Goal: Transaction & Acquisition: Obtain resource

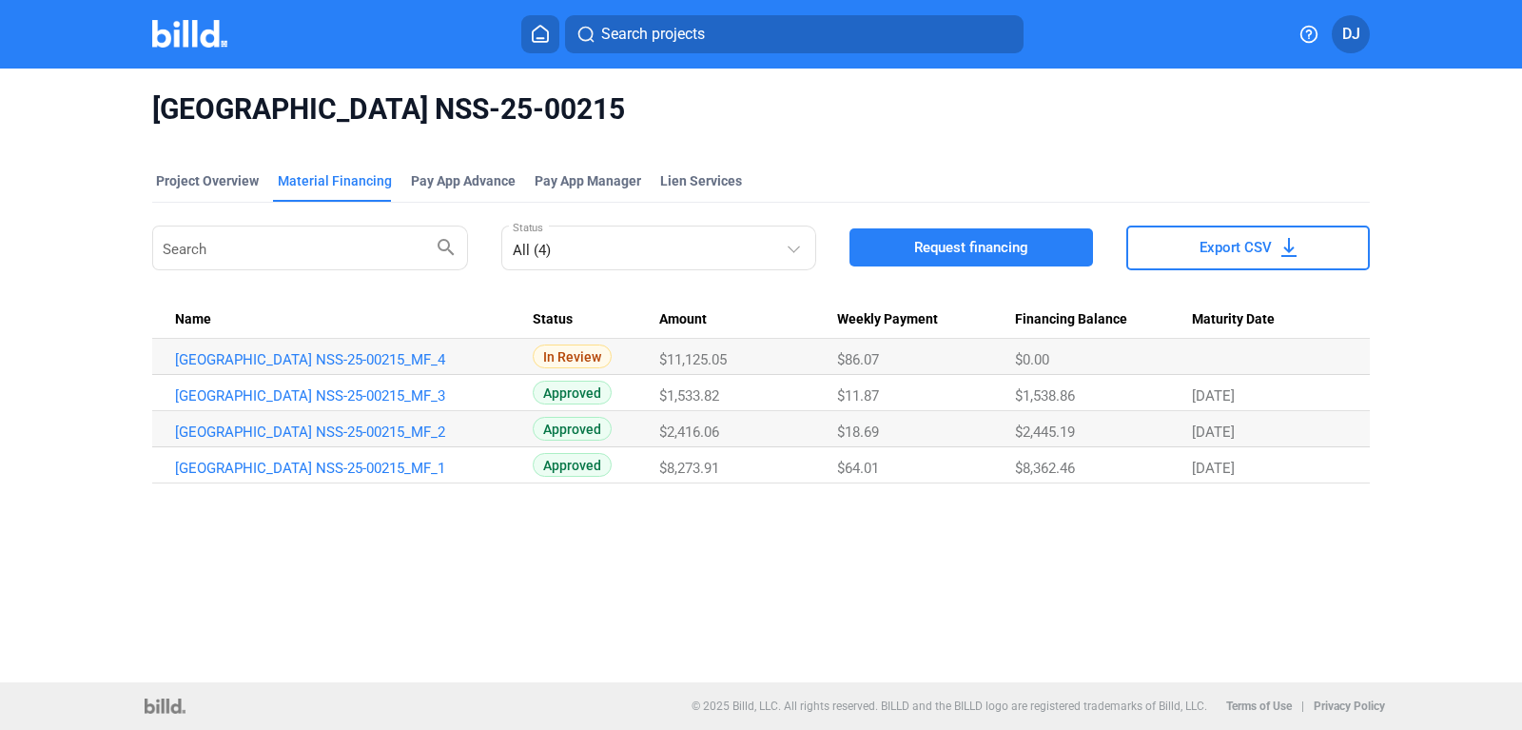
click at [744, 599] on div "[GEOGRAPHIC_DATA] NSS-25-00215 Project Overview Material Financing Pay App Adva…" at bounding box center [761, 375] width 1522 height 614
drag, startPoint x: 734, startPoint y: 579, endPoint x: 714, endPoint y: 565, distance: 23.8
click at [736, 579] on div "[GEOGRAPHIC_DATA] NSS-25-00215 Project Overview Material Financing Pay App Adva…" at bounding box center [761, 375] width 1522 height 614
click at [203, 46] on img at bounding box center [189, 34] width 75 height 28
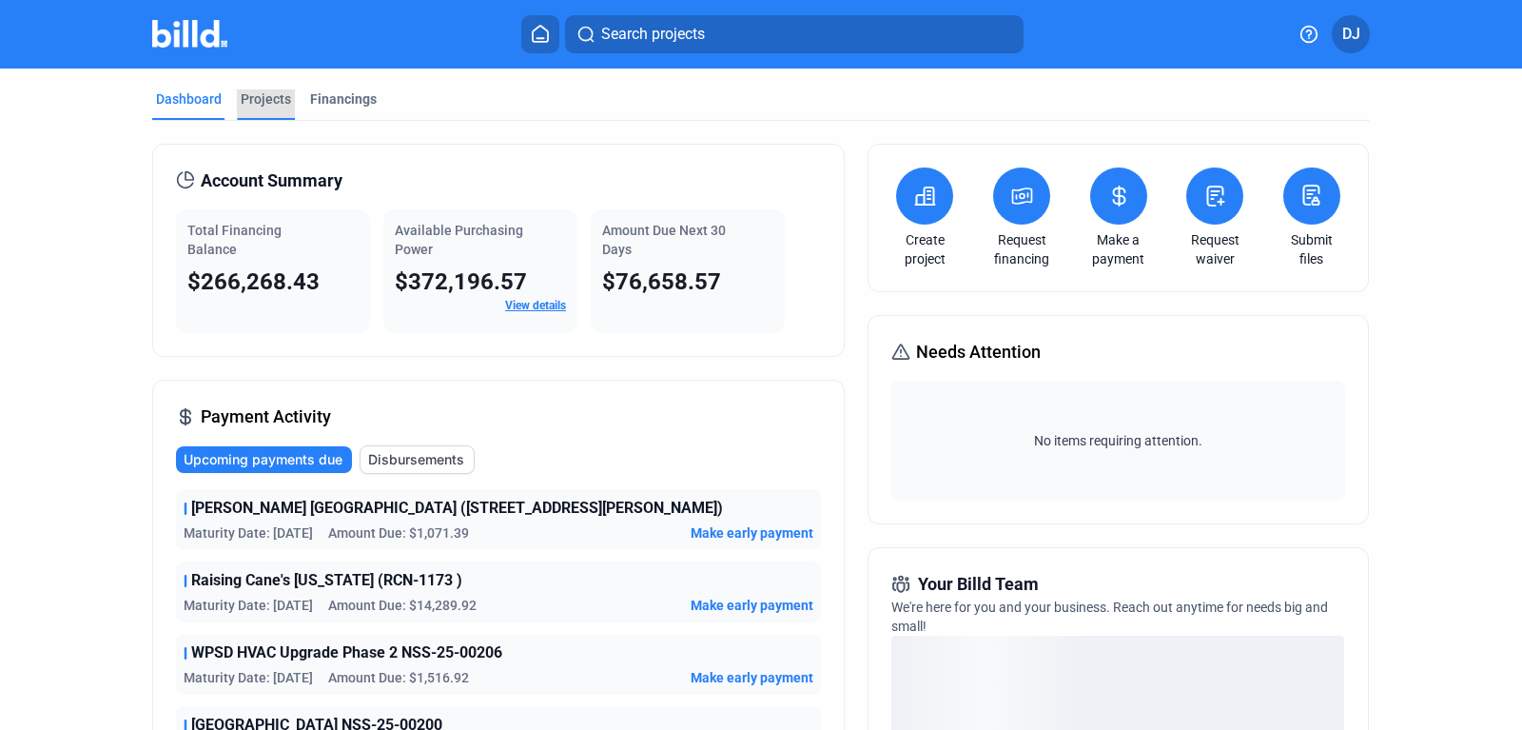
click at [263, 104] on div "Projects" at bounding box center [266, 98] width 50 height 19
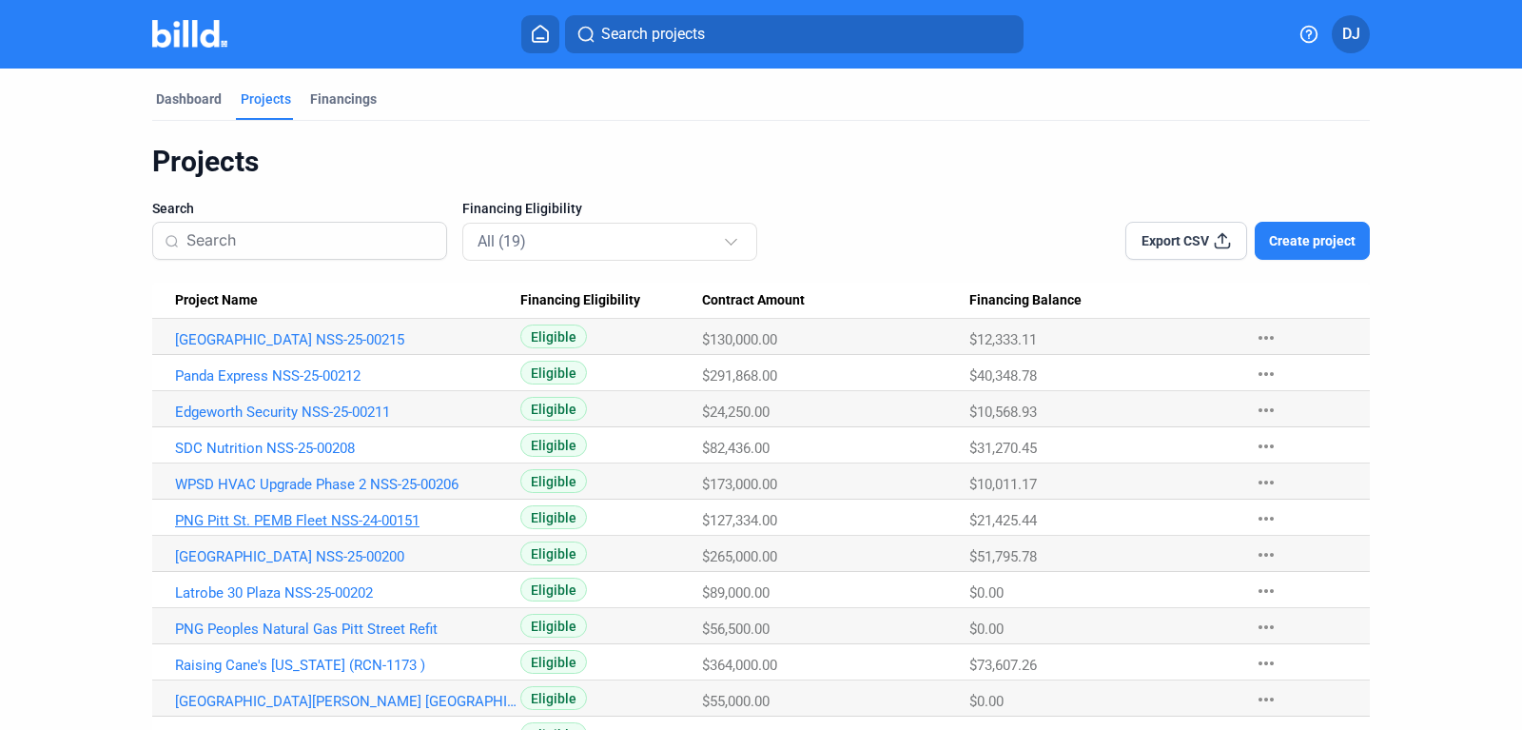
click at [257, 348] on link "PNG Pitt St. PEMB Fleet NSS-24-00151" at bounding box center [347, 339] width 345 height 17
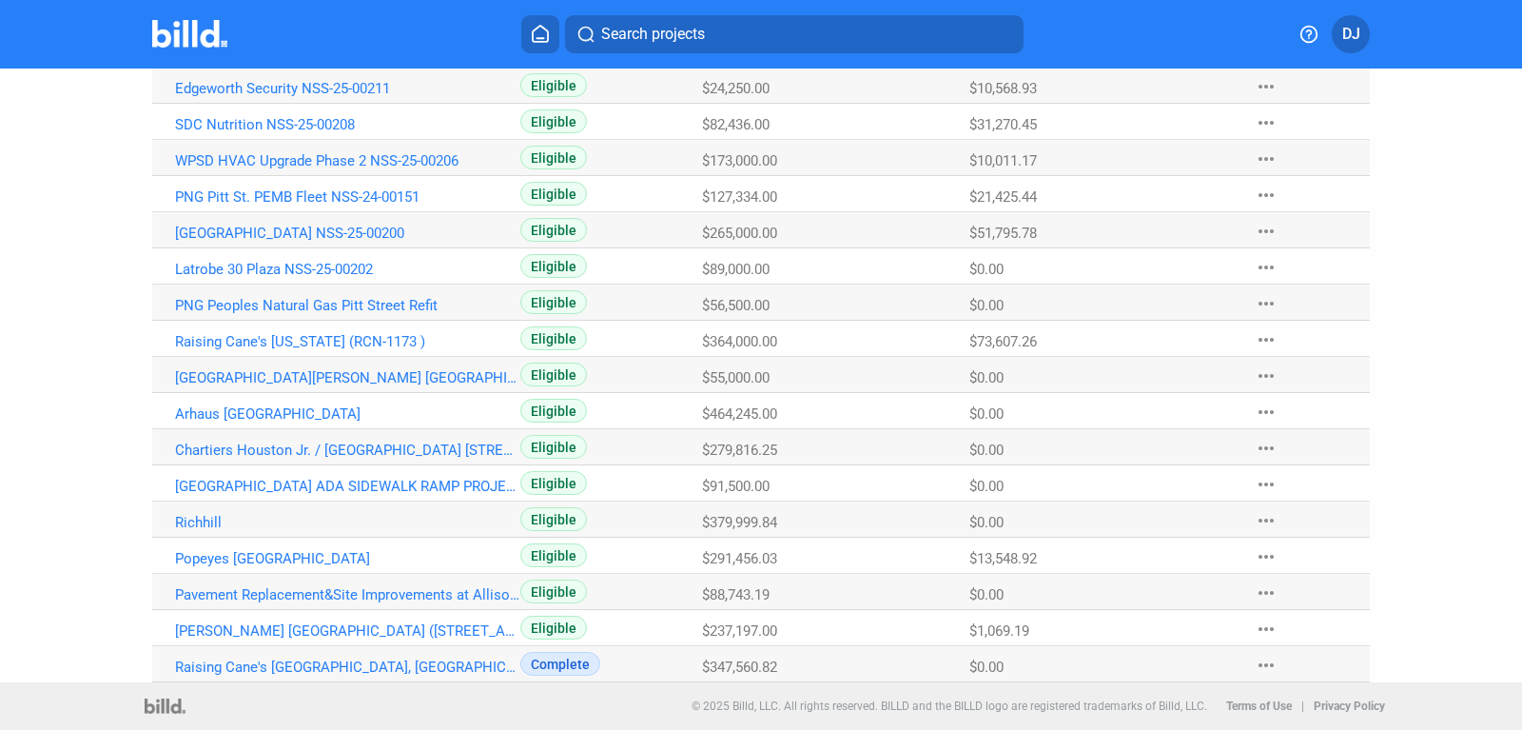
scroll to position [215, 0]
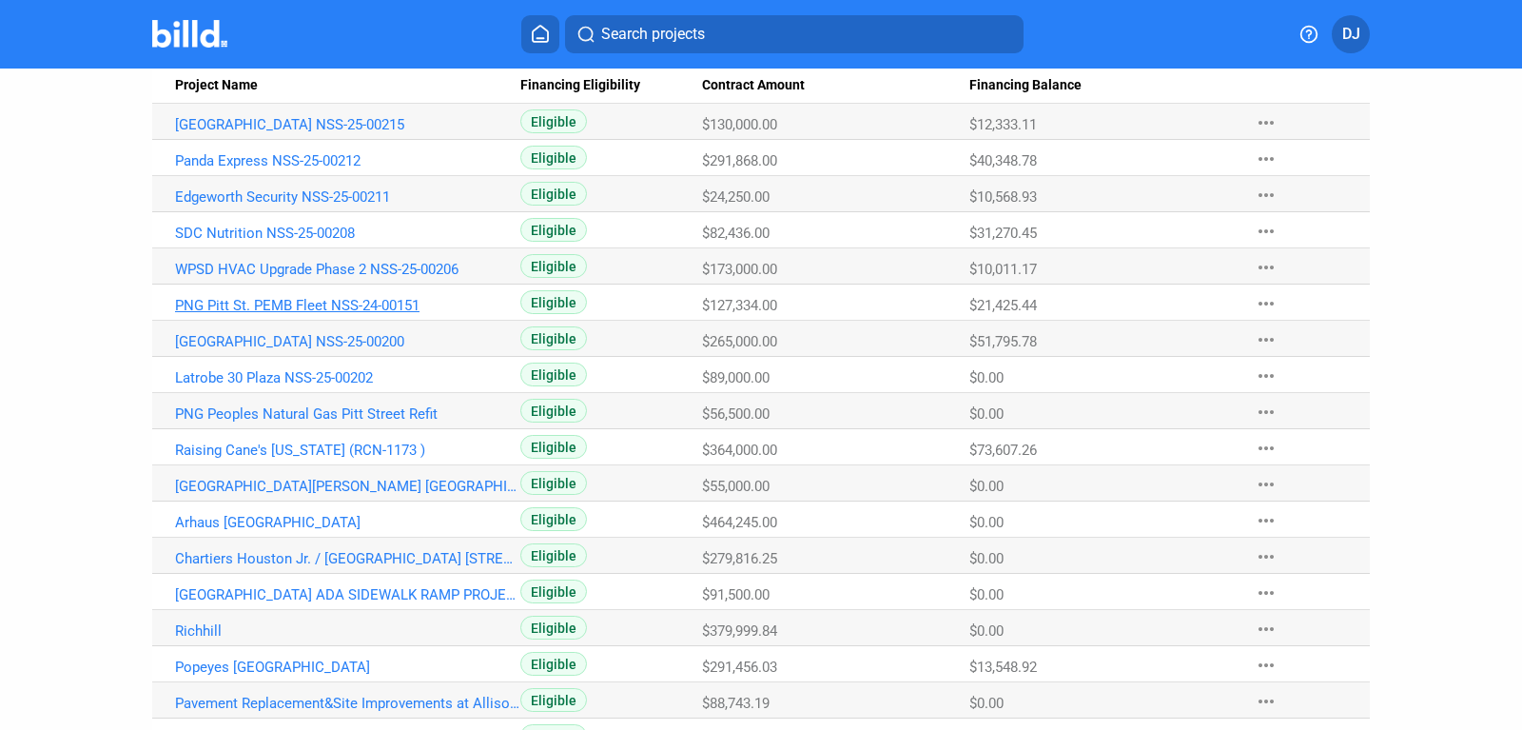
click at [378, 133] on link "PNG Pitt St. PEMB Fleet NSS-24-00151" at bounding box center [347, 124] width 345 height 17
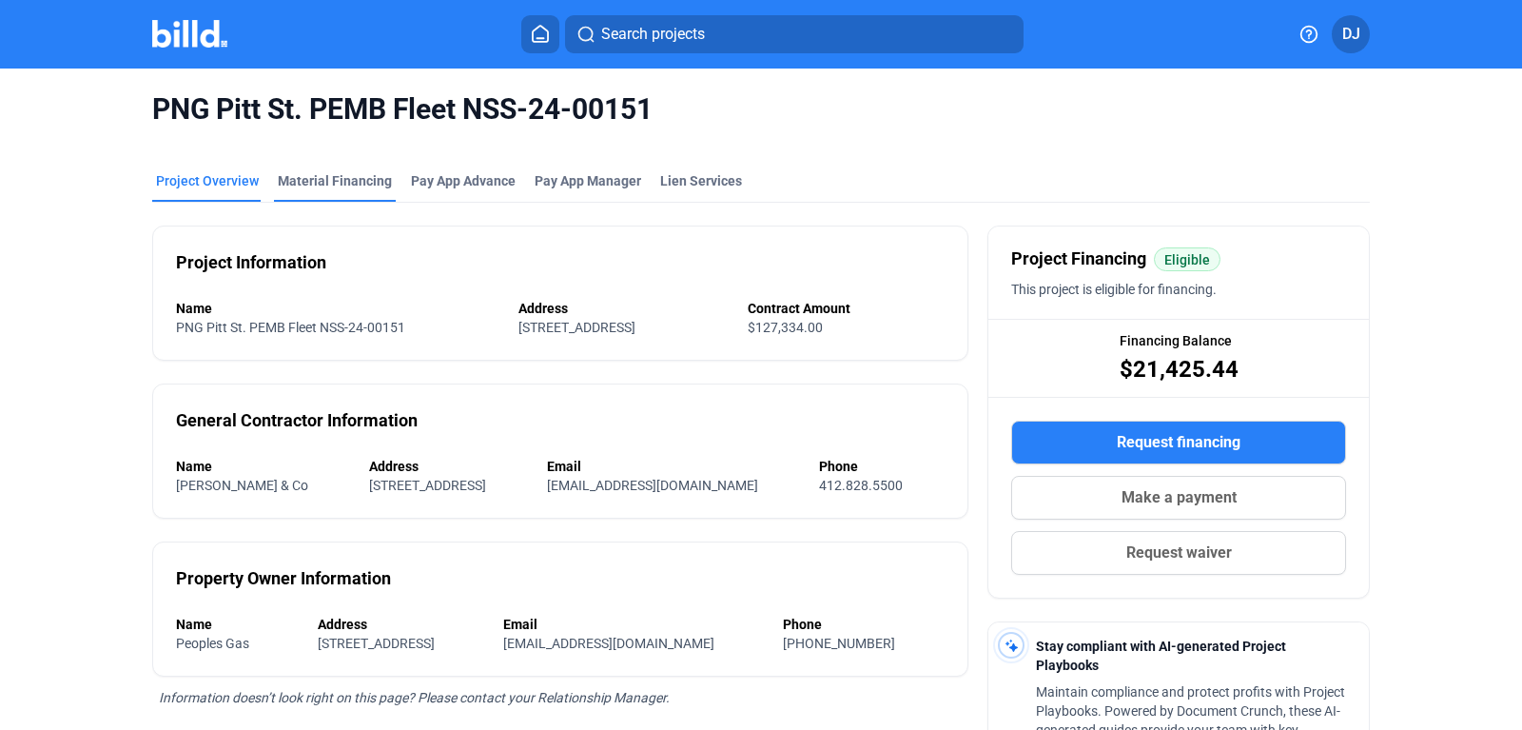
click at [356, 190] on div "Material Financing" at bounding box center [335, 186] width 122 height 30
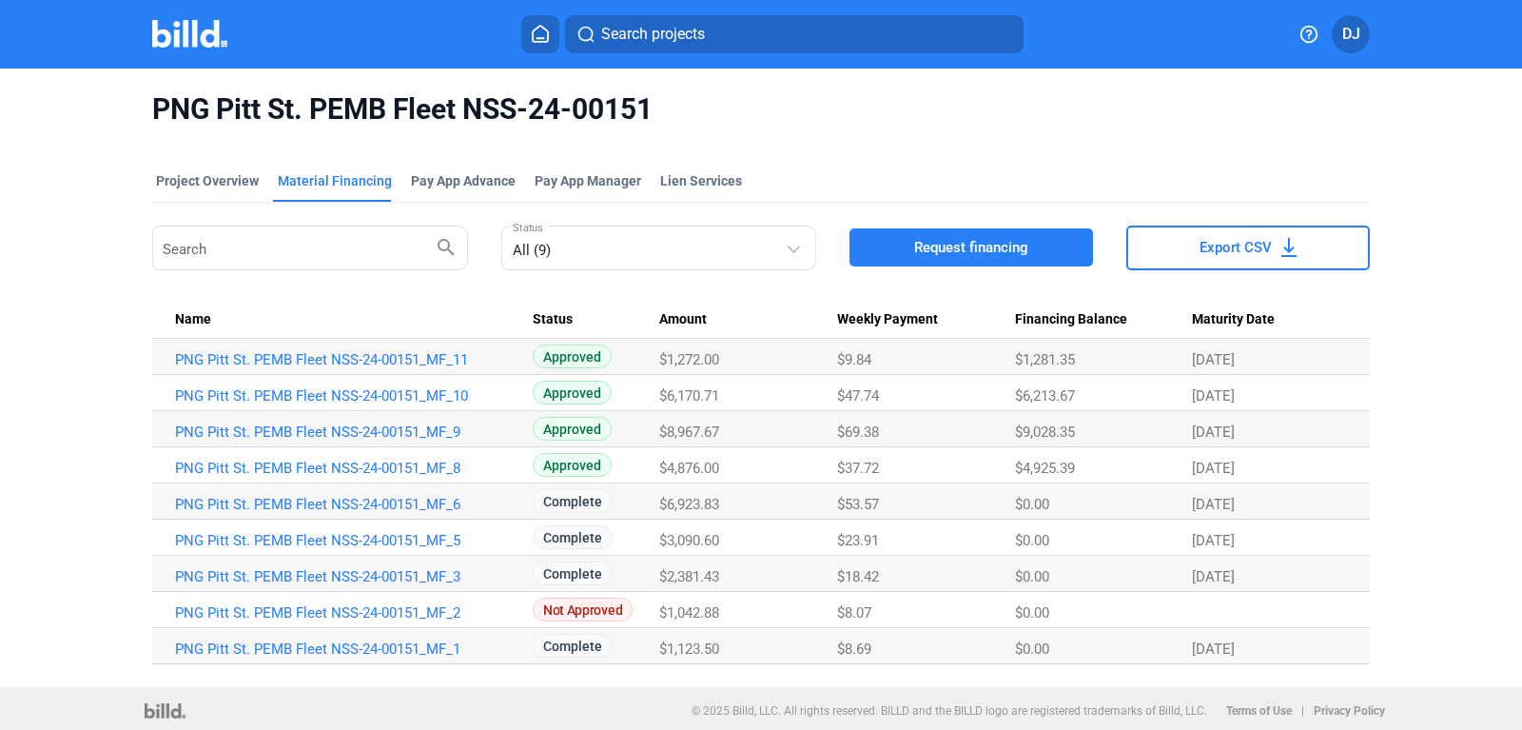
drag, startPoint x: 648, startPoint y: 107, endPoint x: 145, endPoint y: 135, distance: 504.1
click at [145, 135] on div "PNG Pitt St. PEMB Fleet NSS-24-00151 Project Overview Material Financing Pay Ap…" at bounding box center [761, 377] width 1279 height 618
copy span "PNG Pitt St. PEMB Fleet NSS-24-00151"
click at [990, 252] on span "Request financing" at bounding box center [971, 247] width 114 height 19
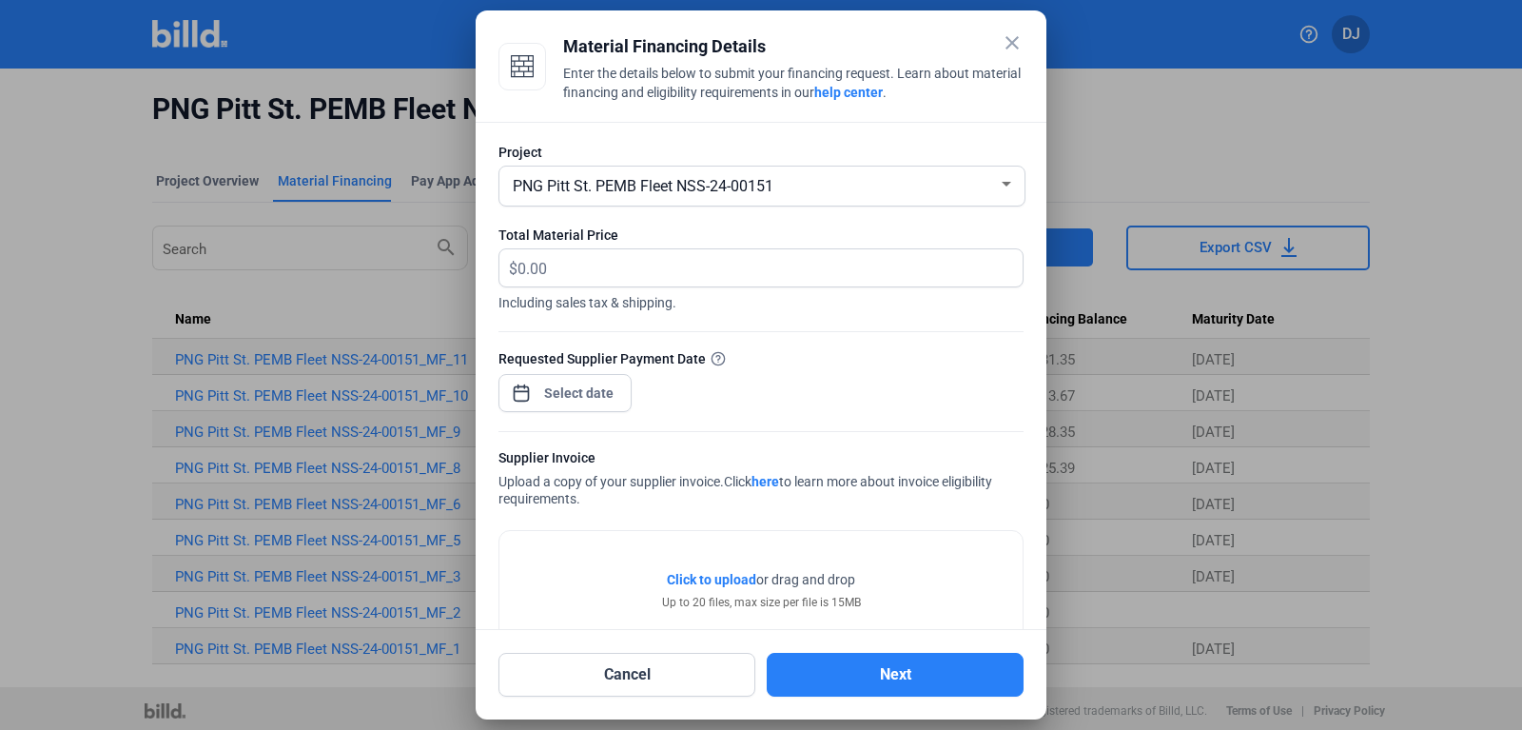
click at [1016, 39] on mat-icon "close" at bounding box center [1012, 42] width 23 height 23
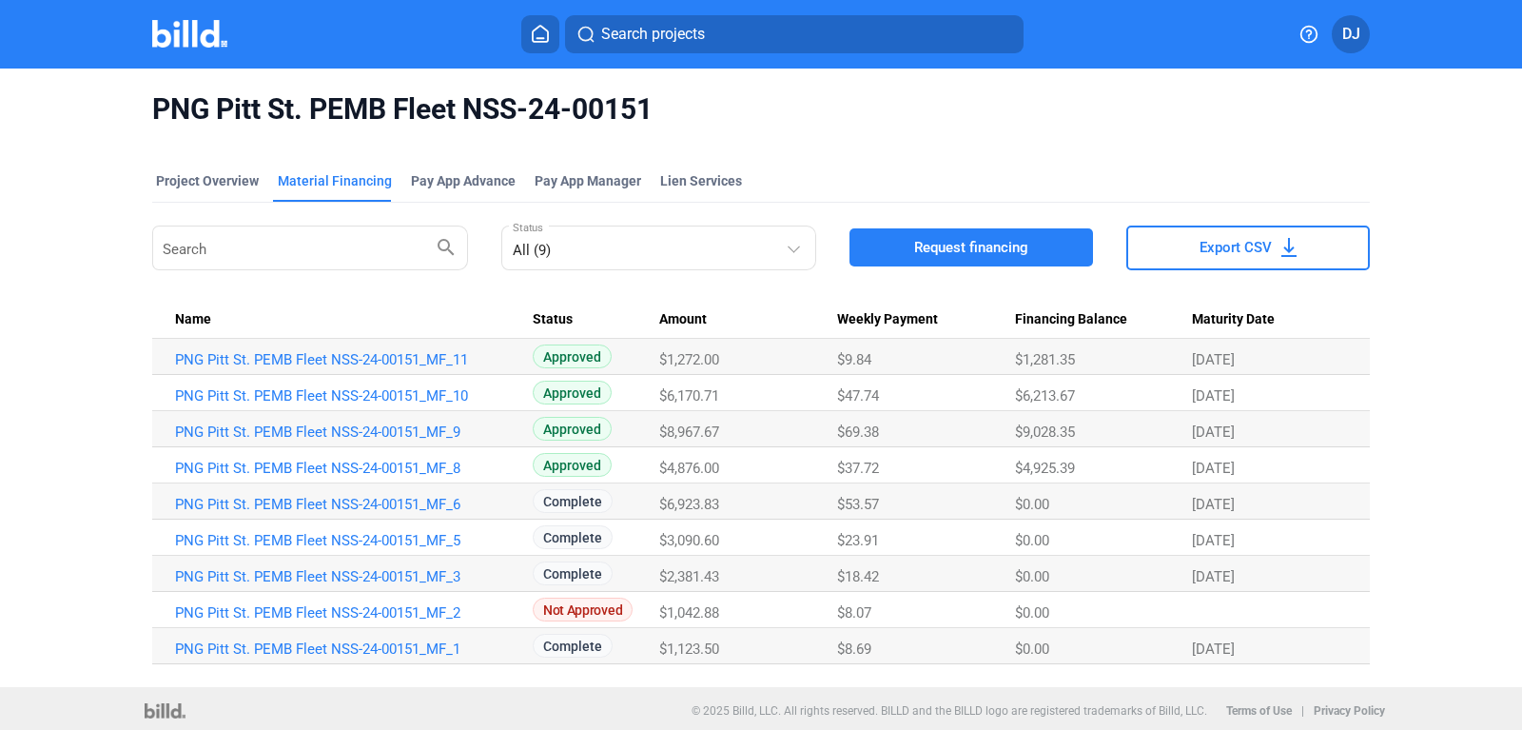
click at [954, 253] on span "Request financing" at bounding box center [971, 247] width 114 height 19
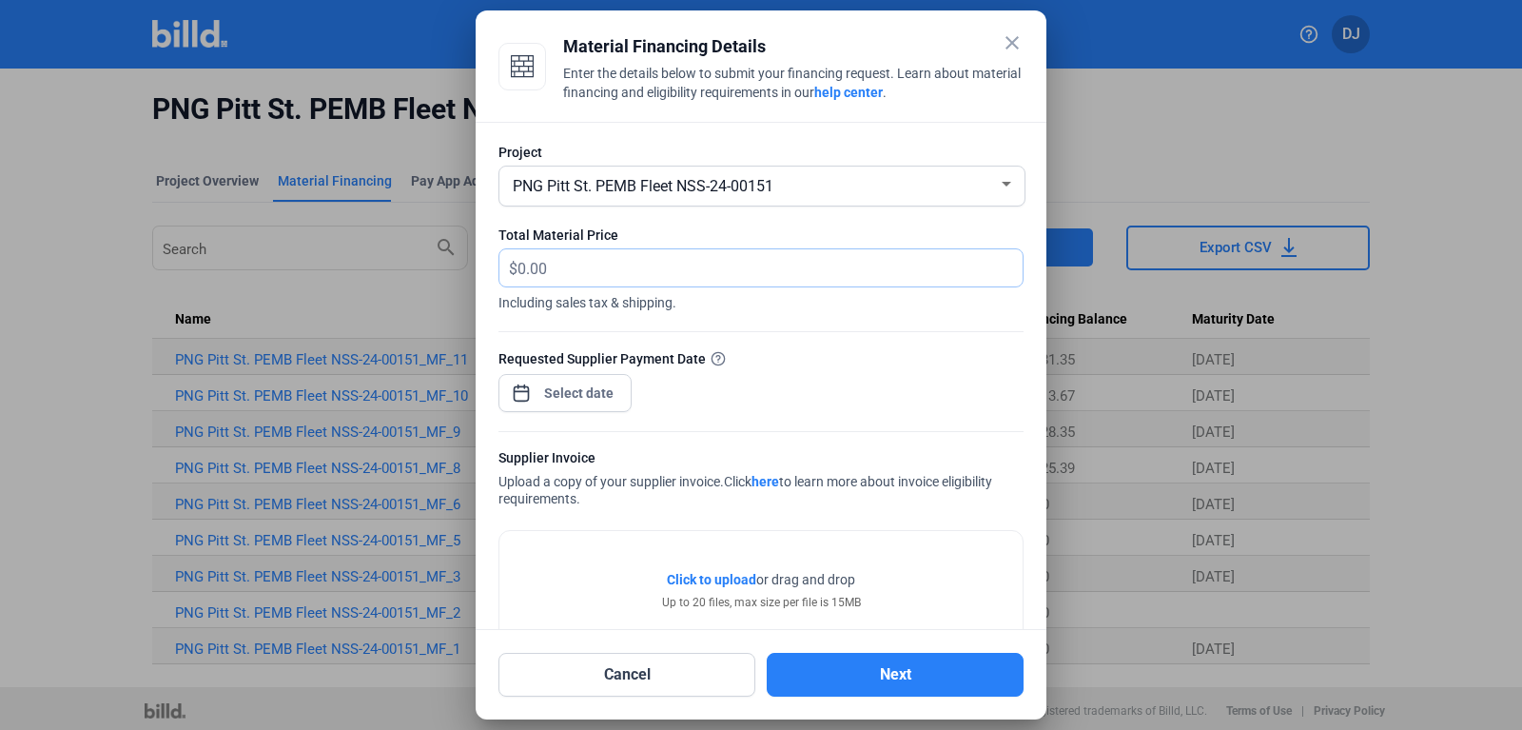
click at [629, 264] on input "text" at bounding box center [759, 267] width 483 height 37
type input "13,514.10"
click at [533, 399] on span "Open calendar" at bounding box center [522, 384] width 46 height 46
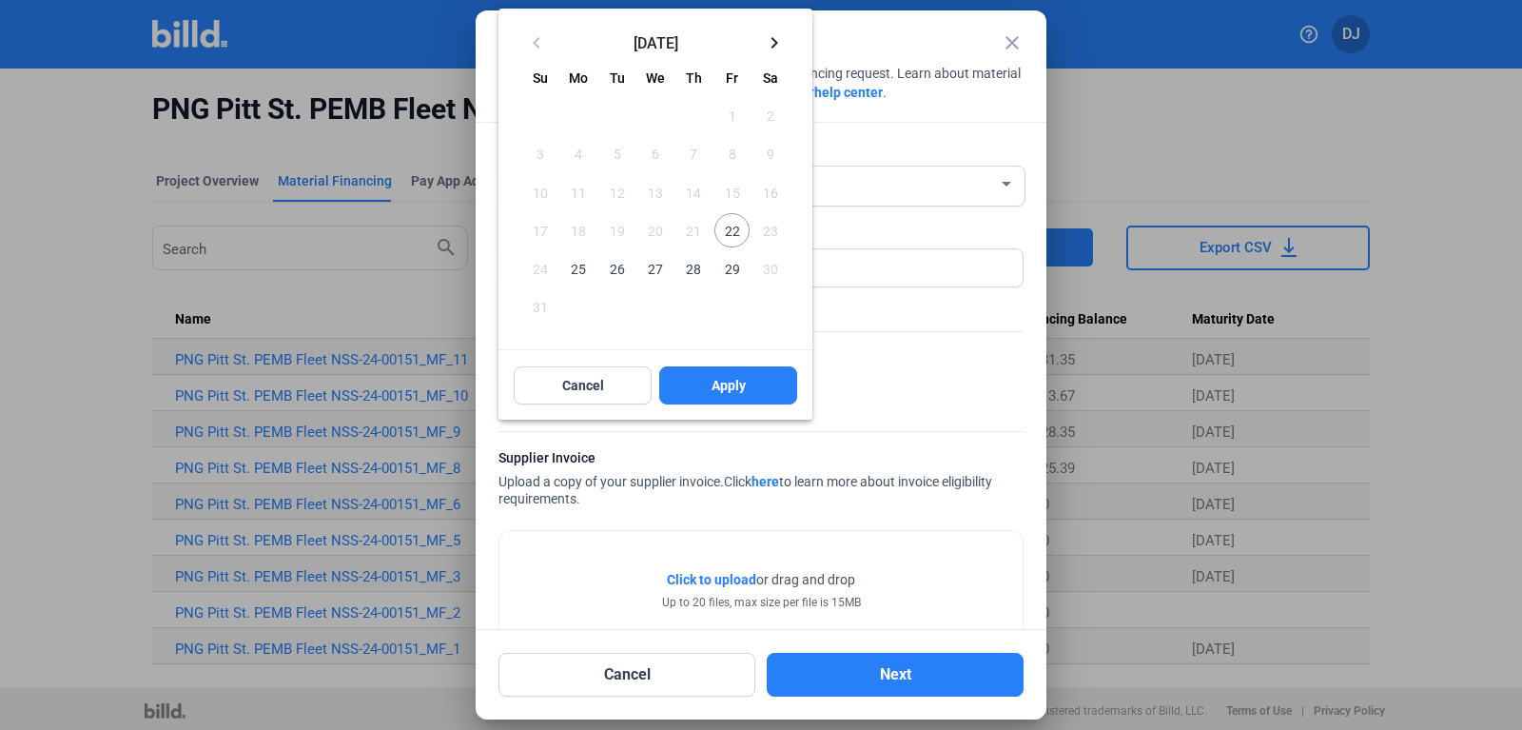
click at [582, 267] on span "25" at bounding box center [578, 268] width 34 height 34
click at [731, 231] on span "22" at bounding box center [731, 230] width 34 height 34
click at [712, 389] on span "Apply" at bounding box center [729, 385] width 34 height 19
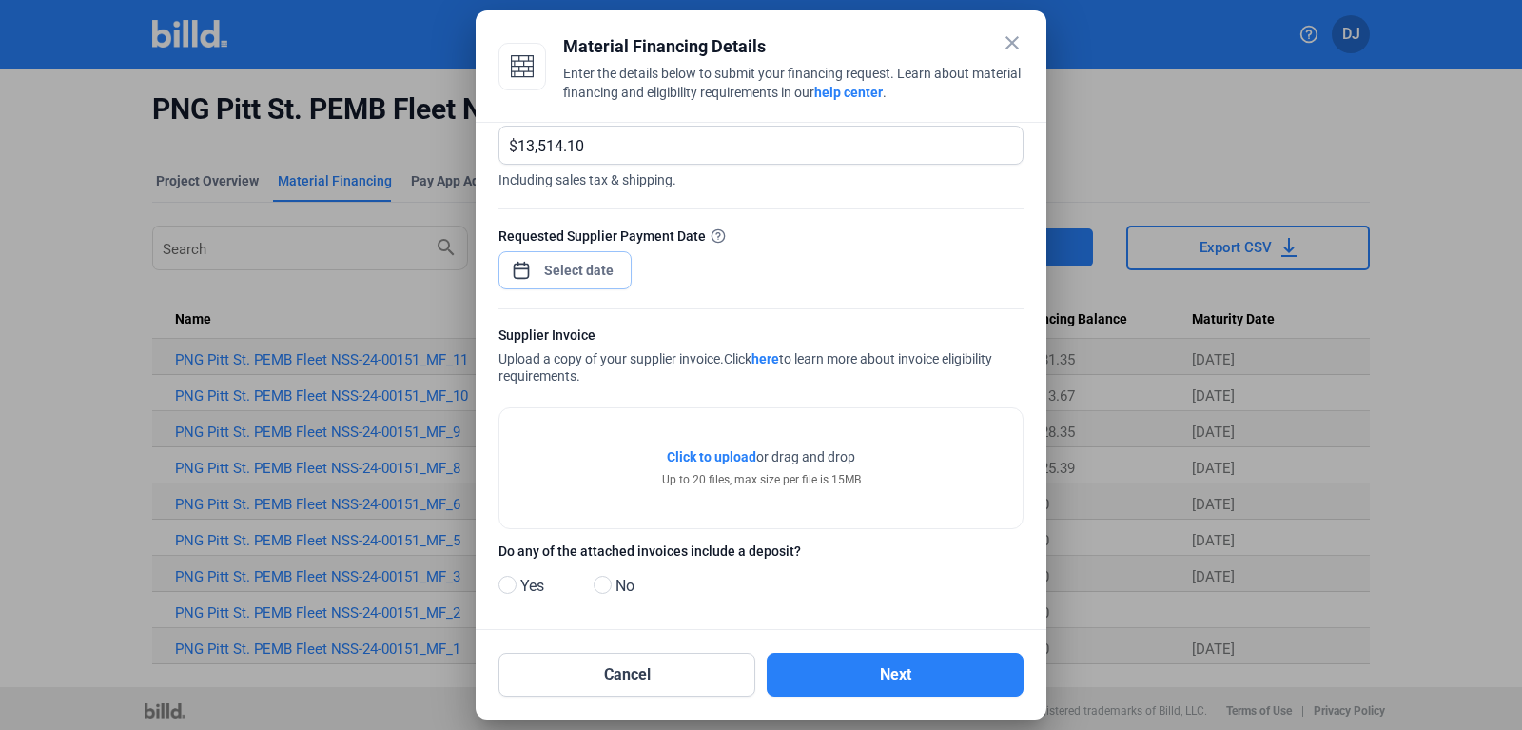
scroll to position [132, 0]
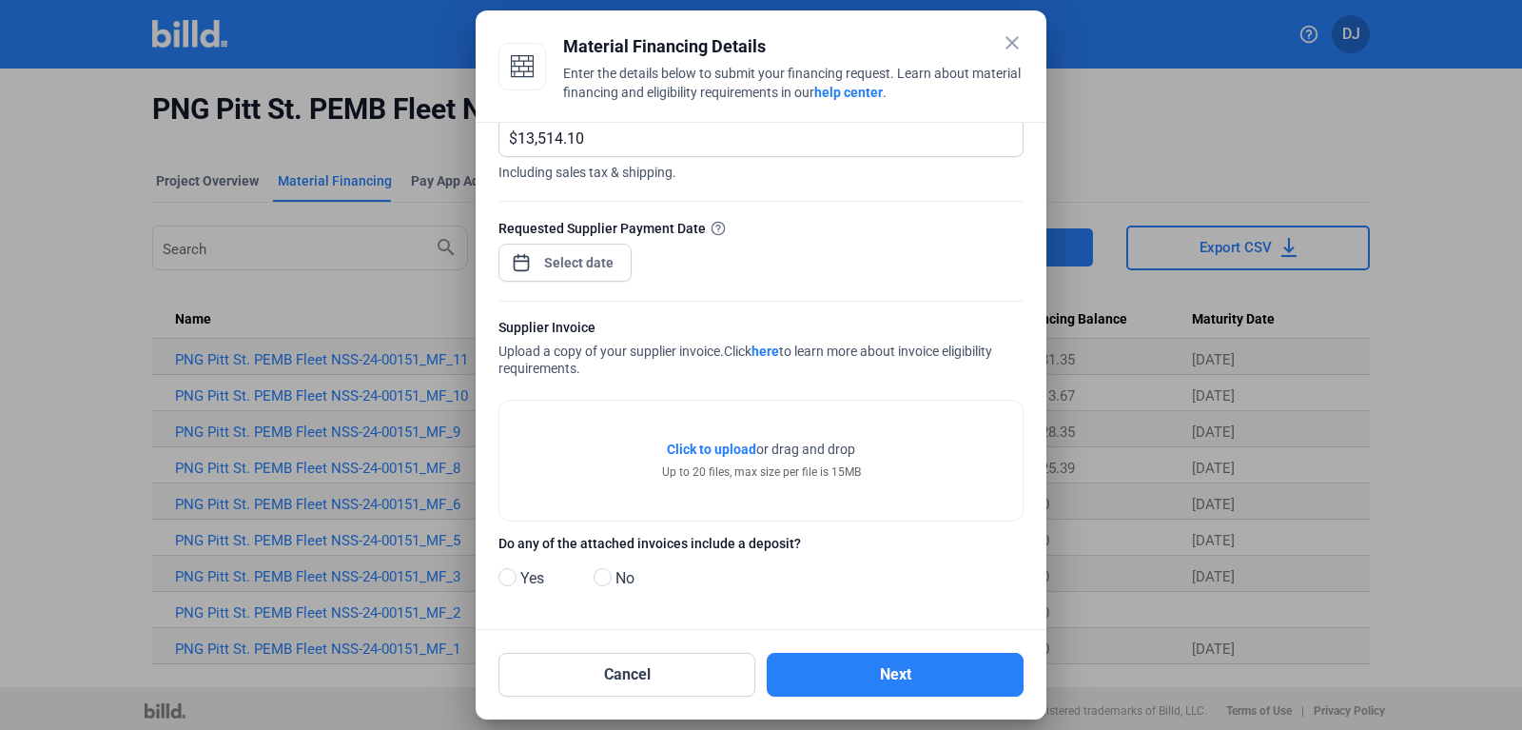
click at [727, 445] on span "Click to upload" at bounding box center [711, 448] width 89 height 15
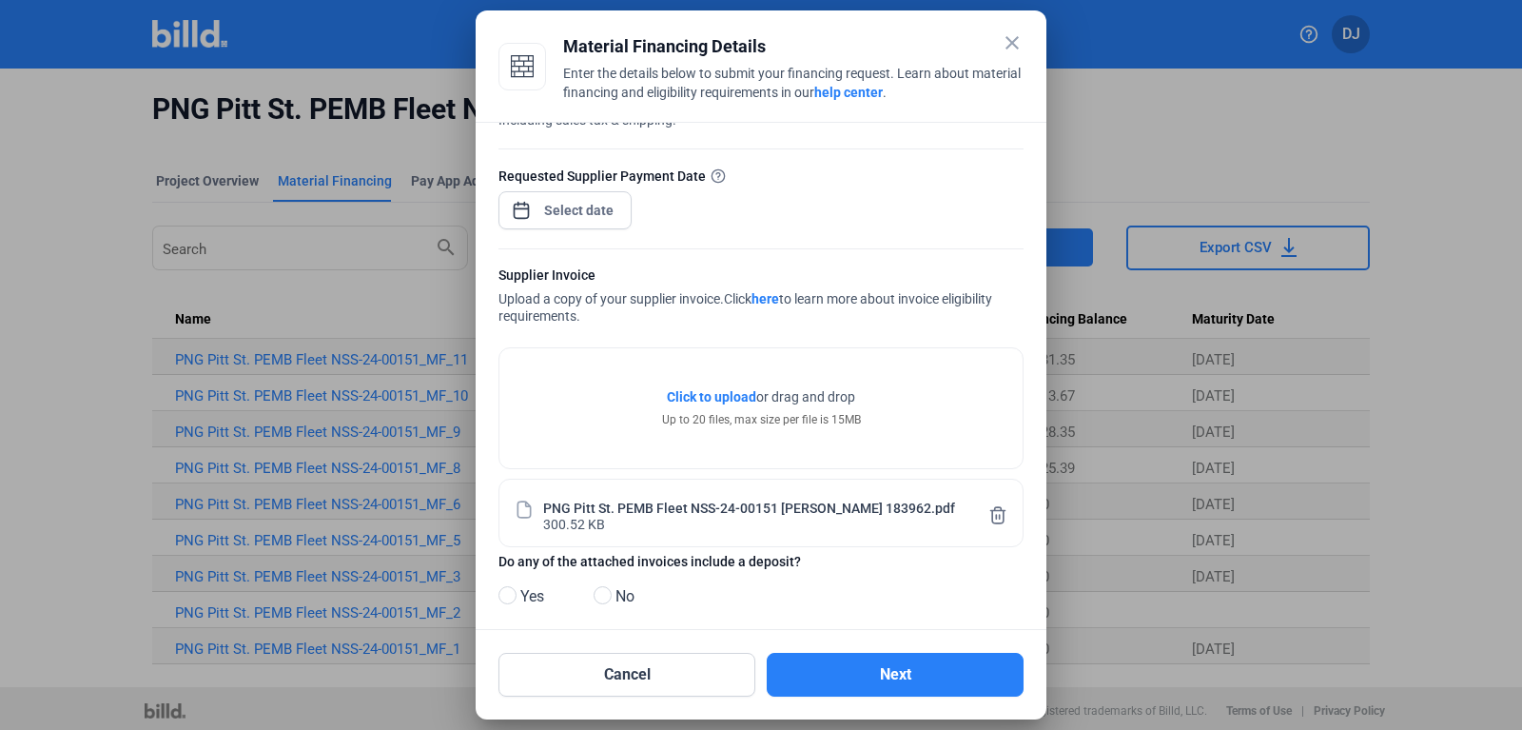
scroll to position [203, 0]
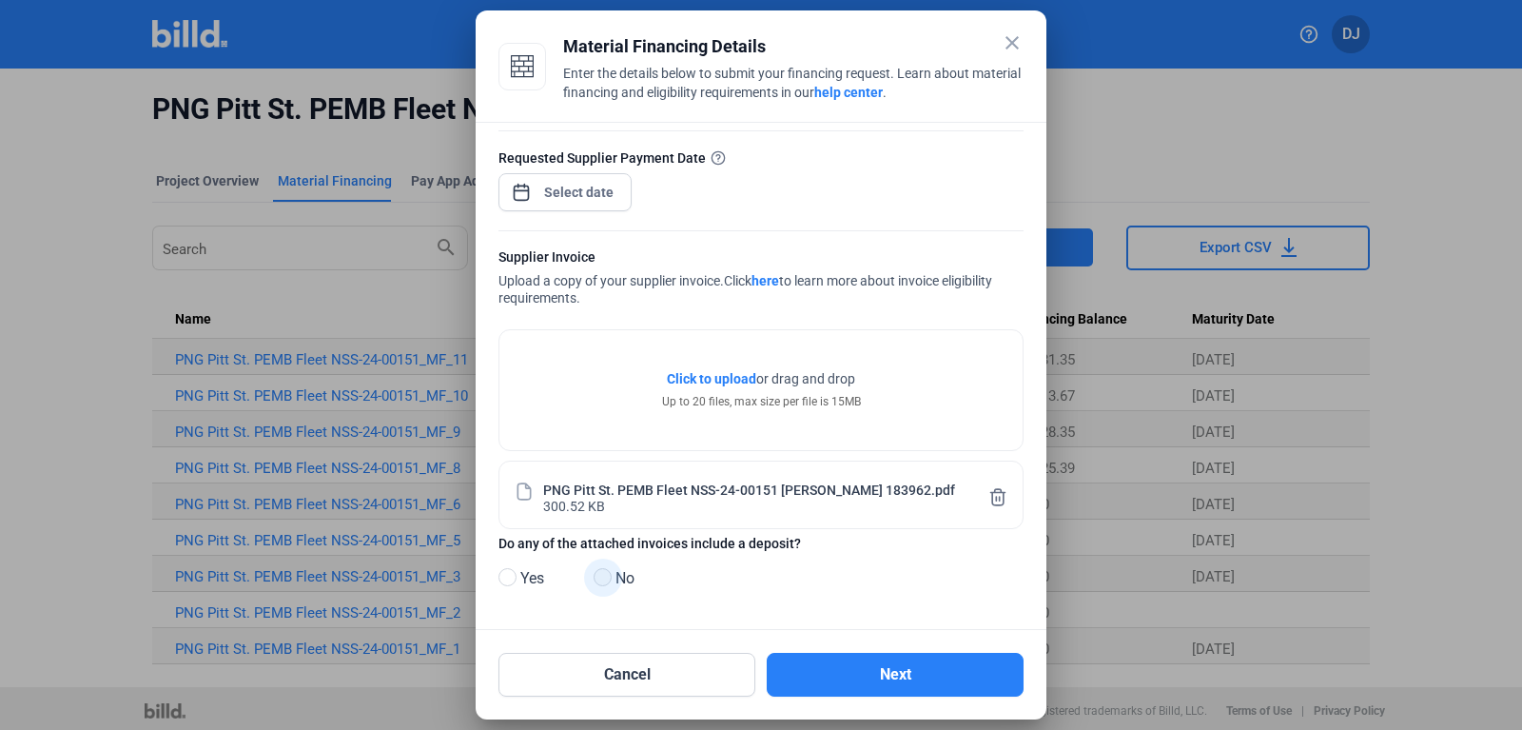
click at [602, 578] on span at bounding box center [603, 577] width 18 height 18
click at [602, 578] on input "No" at bounding box center [601, 578] width 14 height 14
radio input "true"
click at [1143, 132] on div at bounding box center [761, 365] width 1522 height 730
click at [885, 671] on button "Next" at bounding box center [895, 675] width 257 height 44
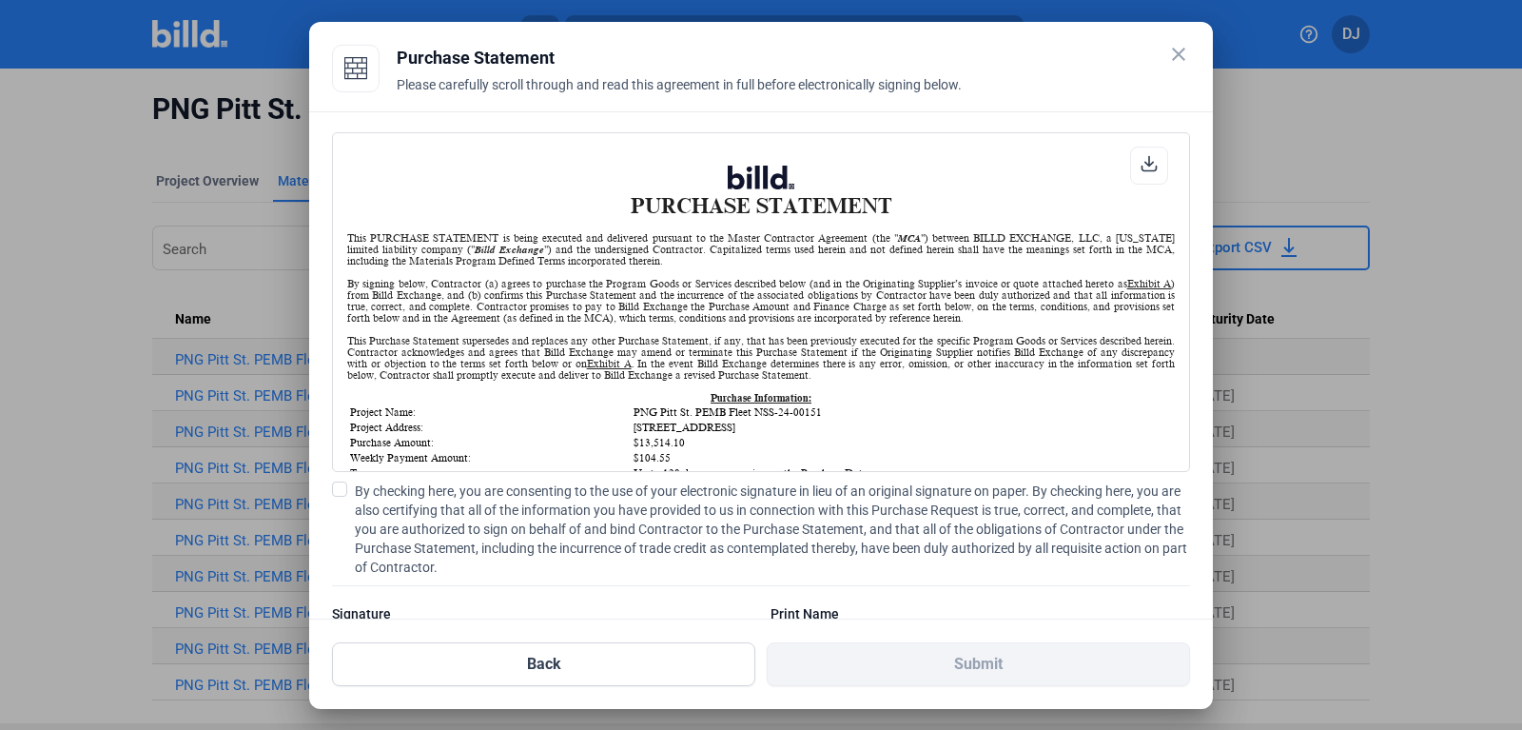
scroll to position [1, 0]
click at [342, 491] on span at bounding box center [339, 488] width 15 height 15
click at [0, 0] on input "By checking here, you are consenting to the use of your electronic signature in…" at bounding box center [0, 0] width 0 height 0
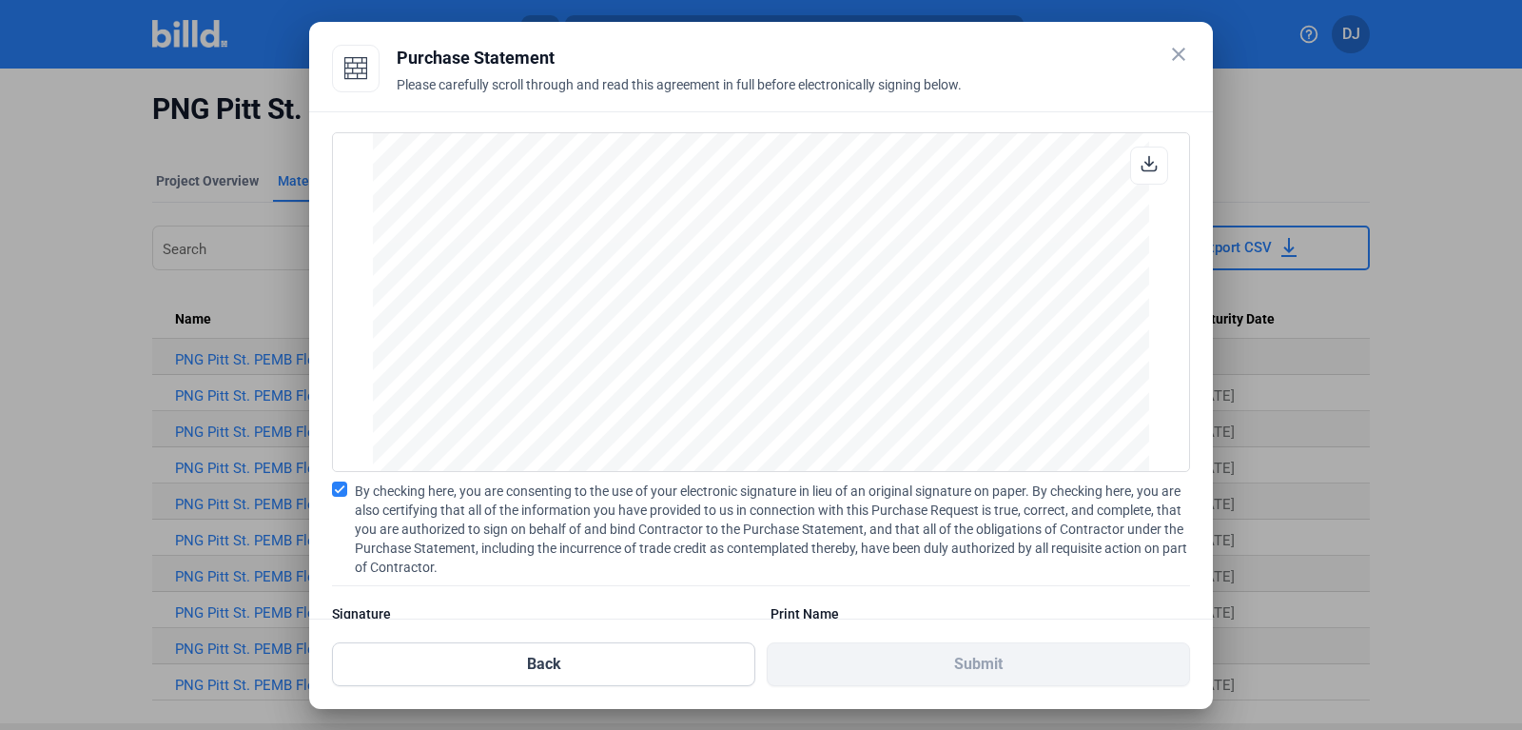
scroll to position [91, 0]
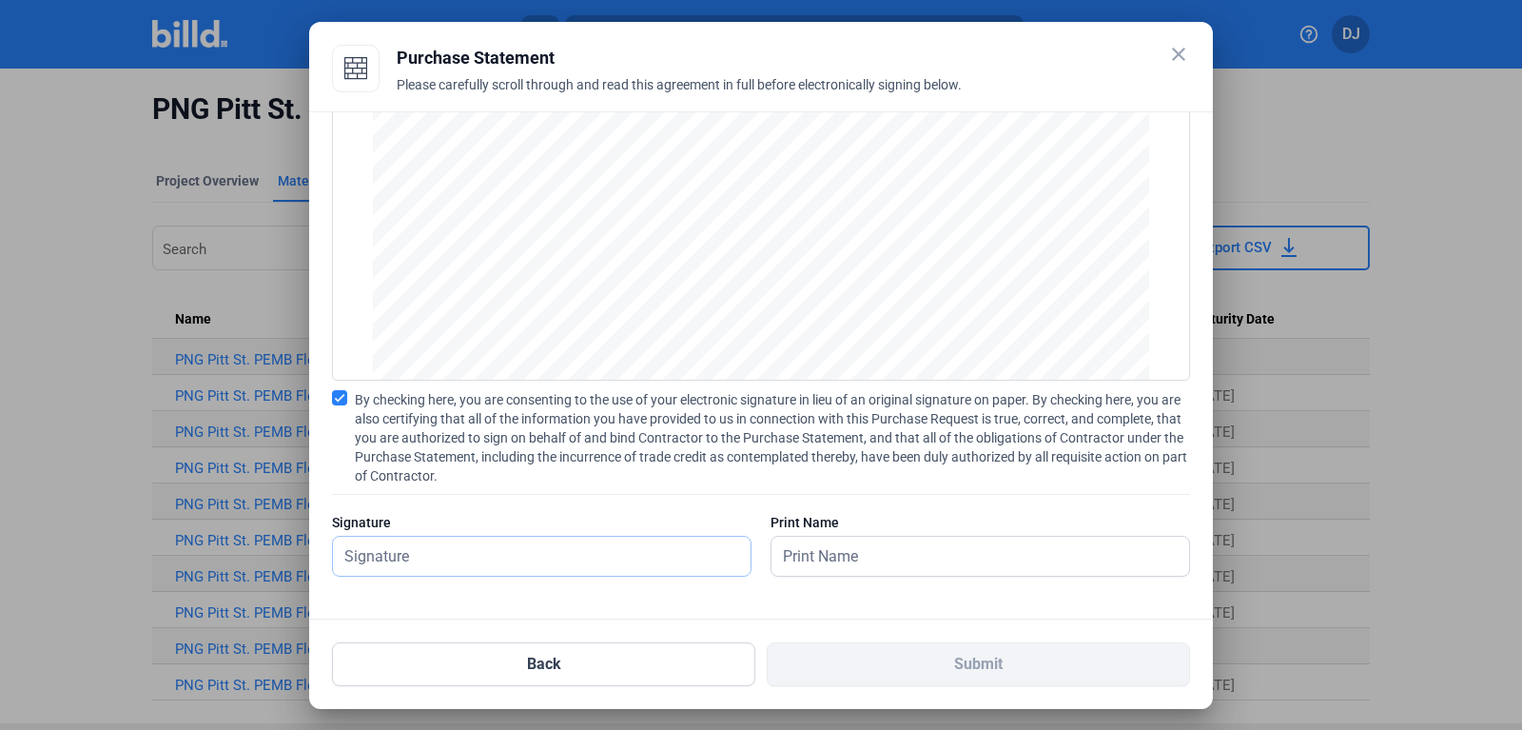
click at [445, 541] on input "text" at bounding box center [542, 556] width 418 height 39
type input "[PERSON_NAME]"
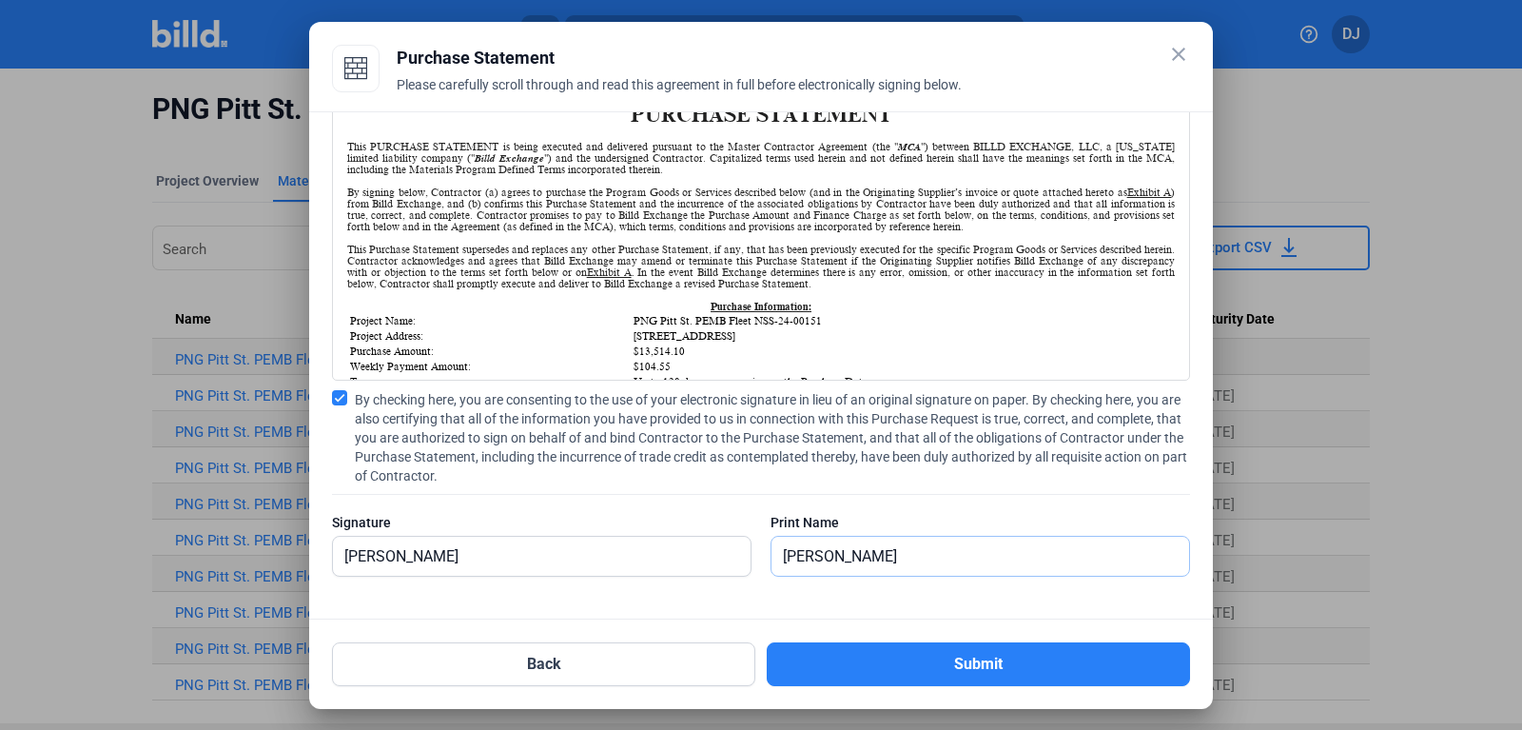
scroll to position [0, 0]
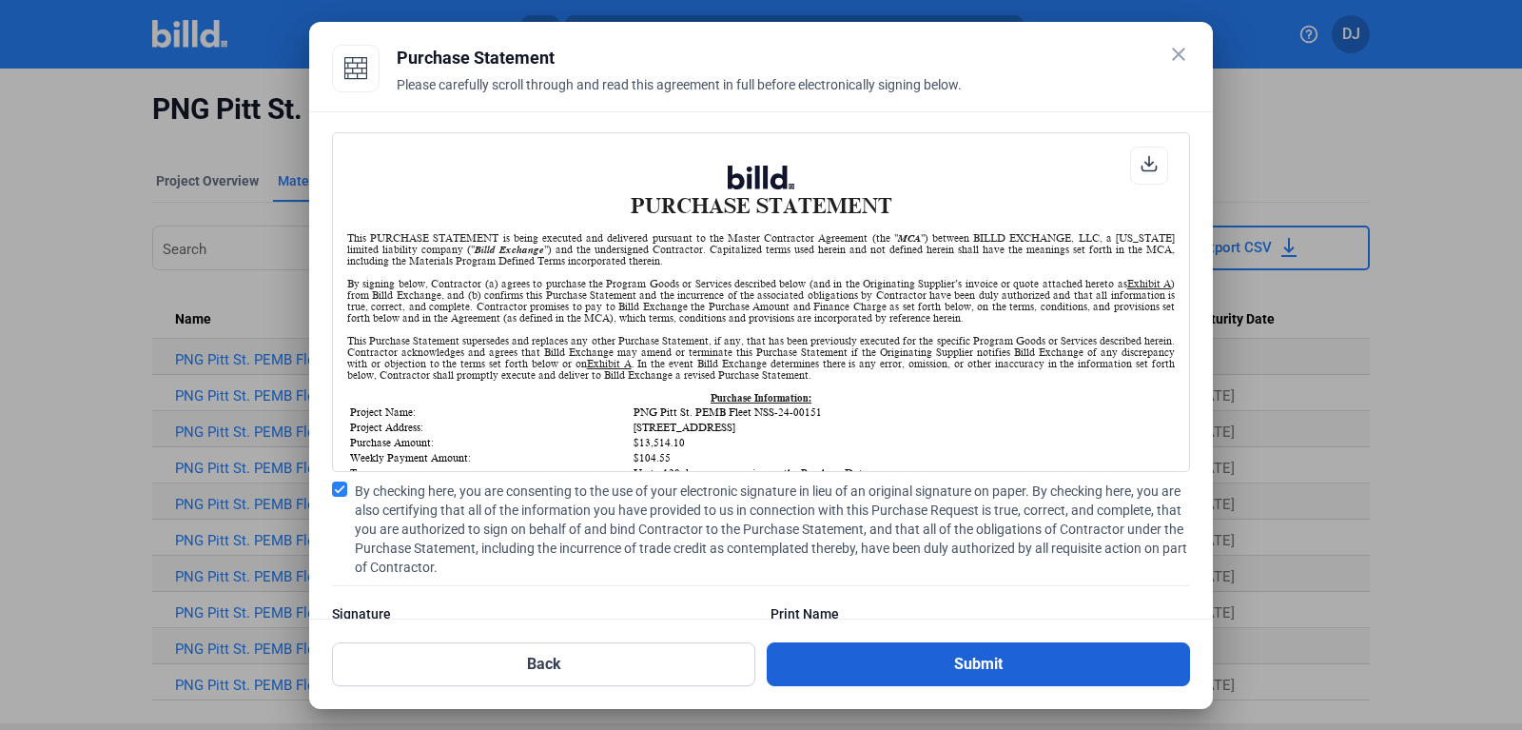
type input "[PERSON_NAME]"
click at [859, 656] on button "Submit" at bounding box center [978, 664] width 423 height 44
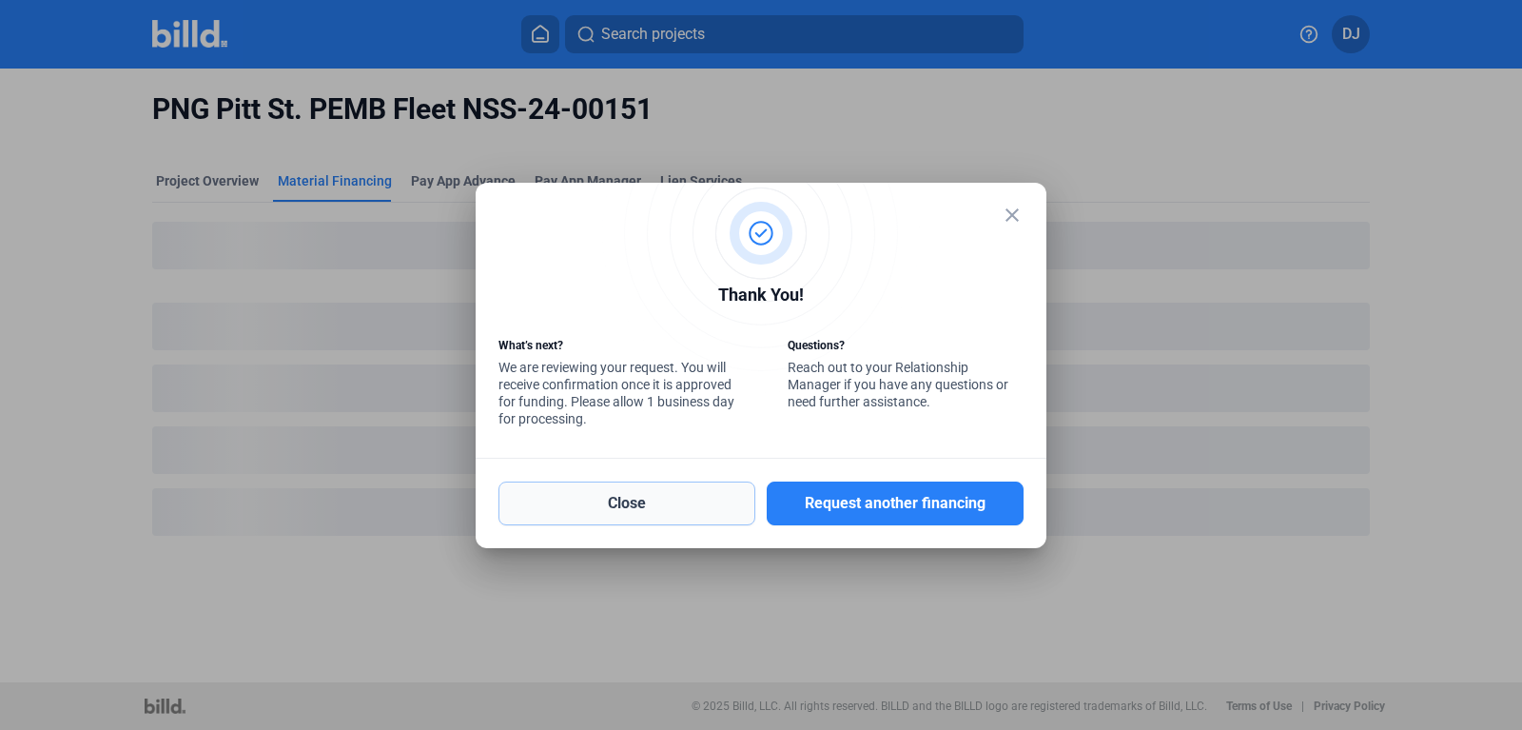
click at [661, 499] on button "Close" at bounding box center [627, 503] width 257 height 44
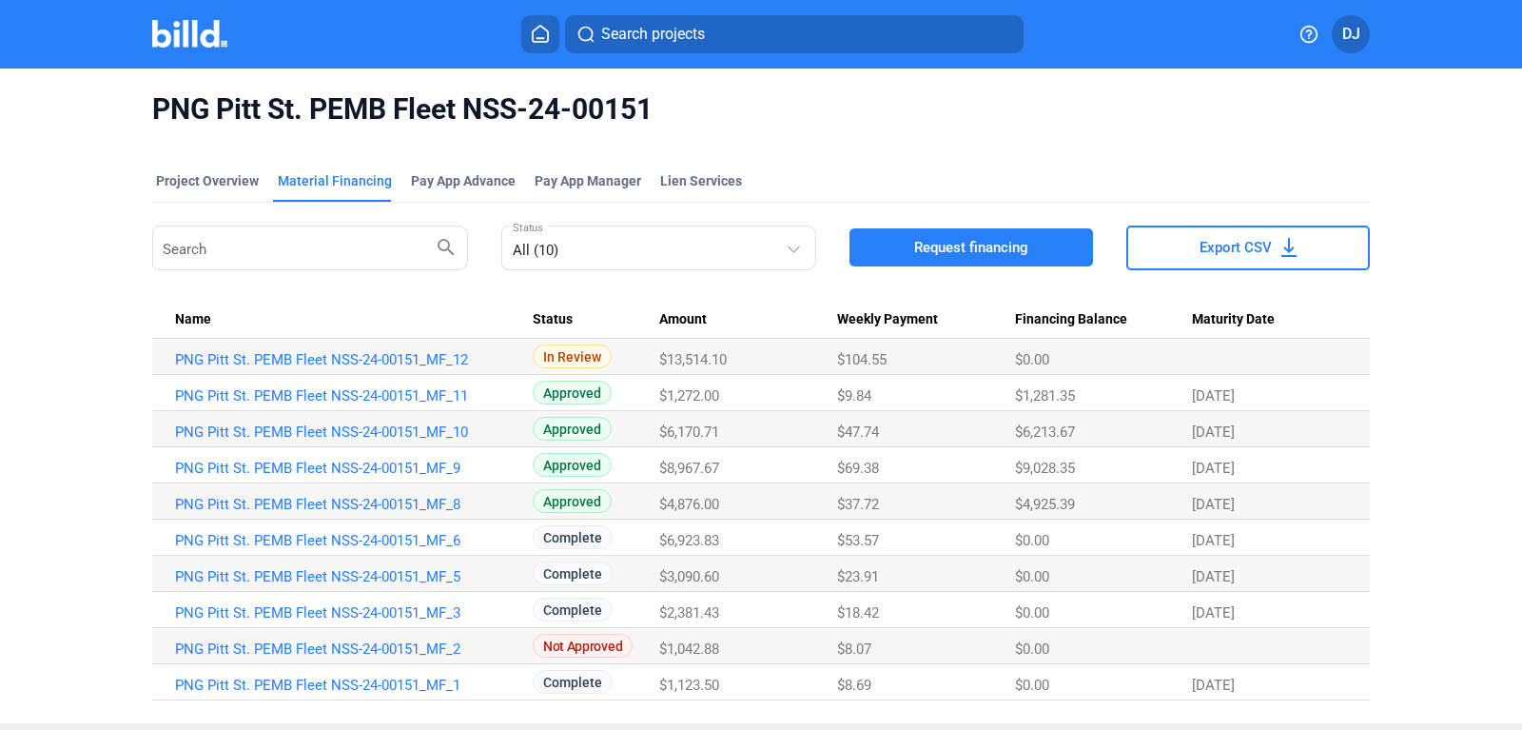
click at [912, 245] on button "Request financing" at bounding box center [972, 247] width 244 height 38
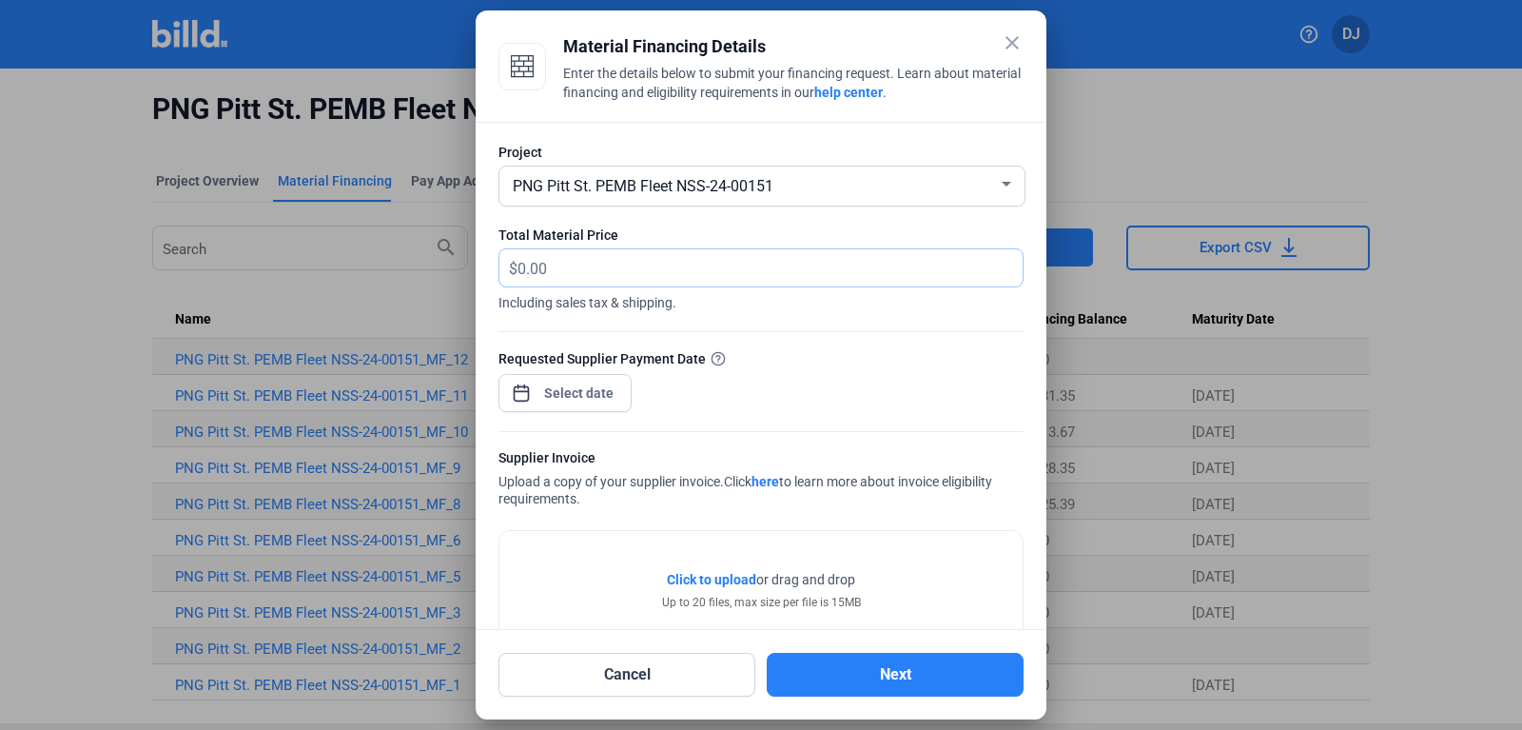
click at [568, 259] on input "text" at bounding box center [759, 267] width 483 height 37
type input "1,451.93"
click at [555, 371] on div at bounding box center [565, 391] width 133 height 42
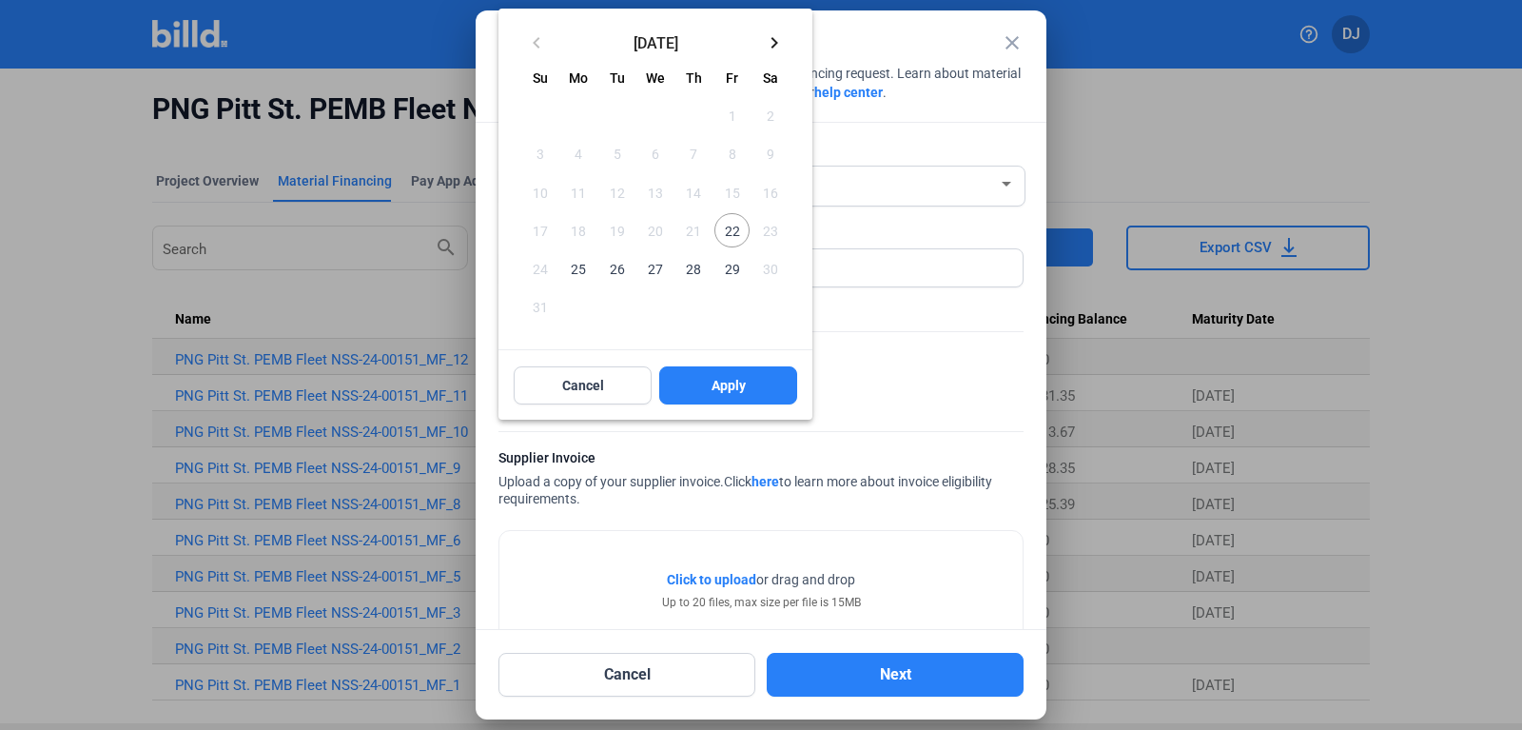
click at [555, 386] on div "Cancel Apply" at bounding box center [656, 384] width 314 height 70
click at [726, 226] on span "22" at bounding box center [731, 230] width 34 height 34
click at [712, 383] on span "Apply" at bounding box center [729, 385] width 34 height 19
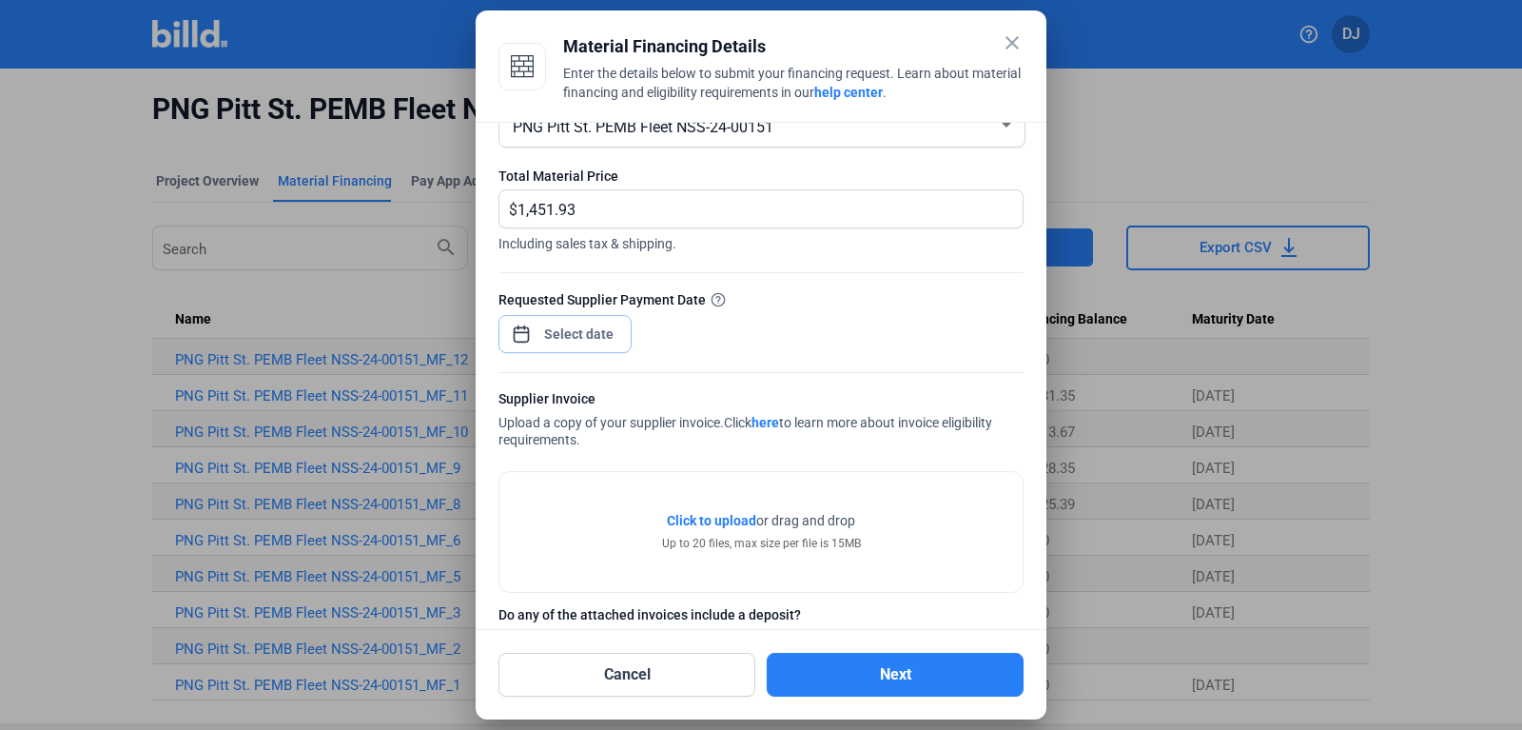
scroll to position [108, 0]
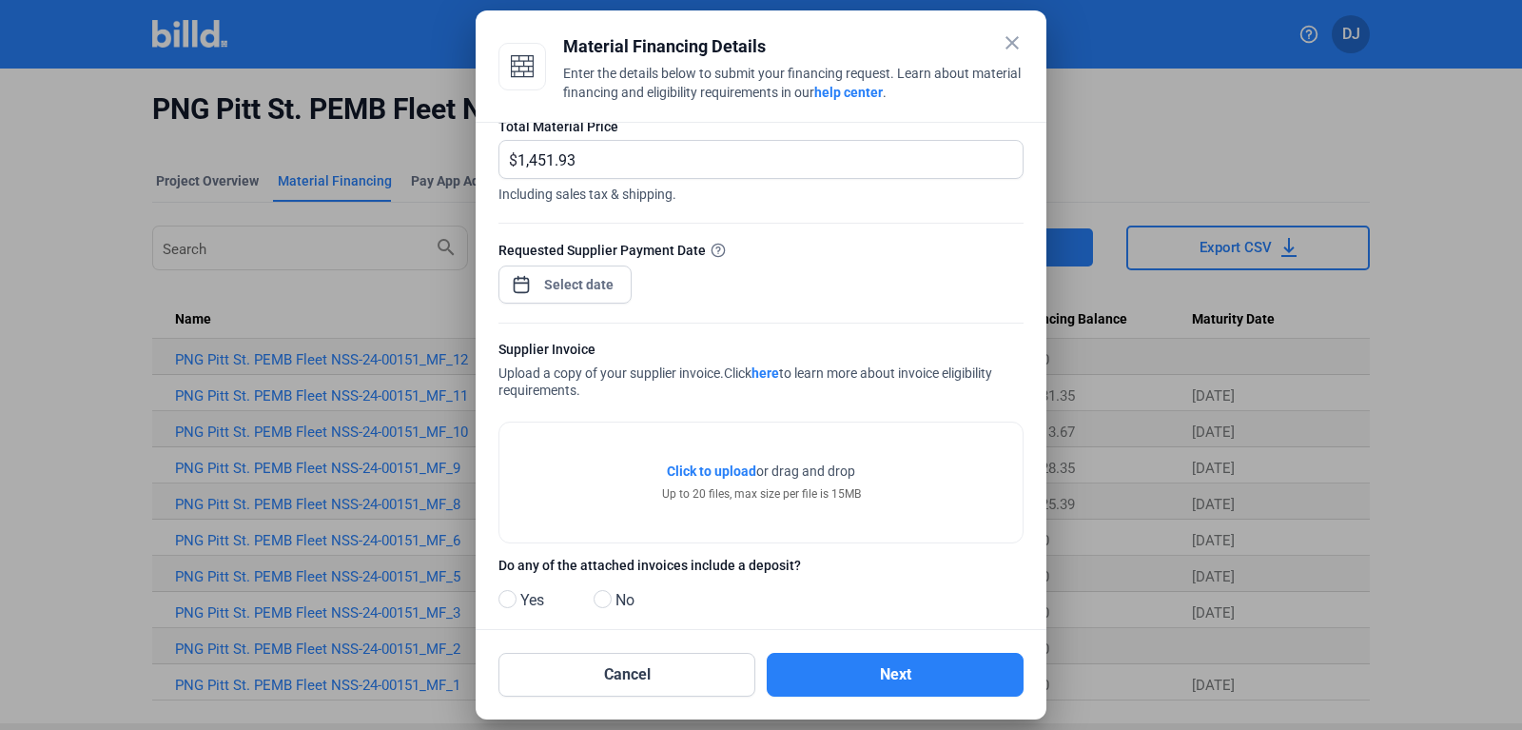
click at [729, 461] on div "Click to upload Tap to upload or drag and drop Up to 20 files, max size per fil…" at bounding box center [760, 482] width 523 height 120
click at [722, 471] on span "Click to upload" at bounding box center [711, 470] width 89 height 15
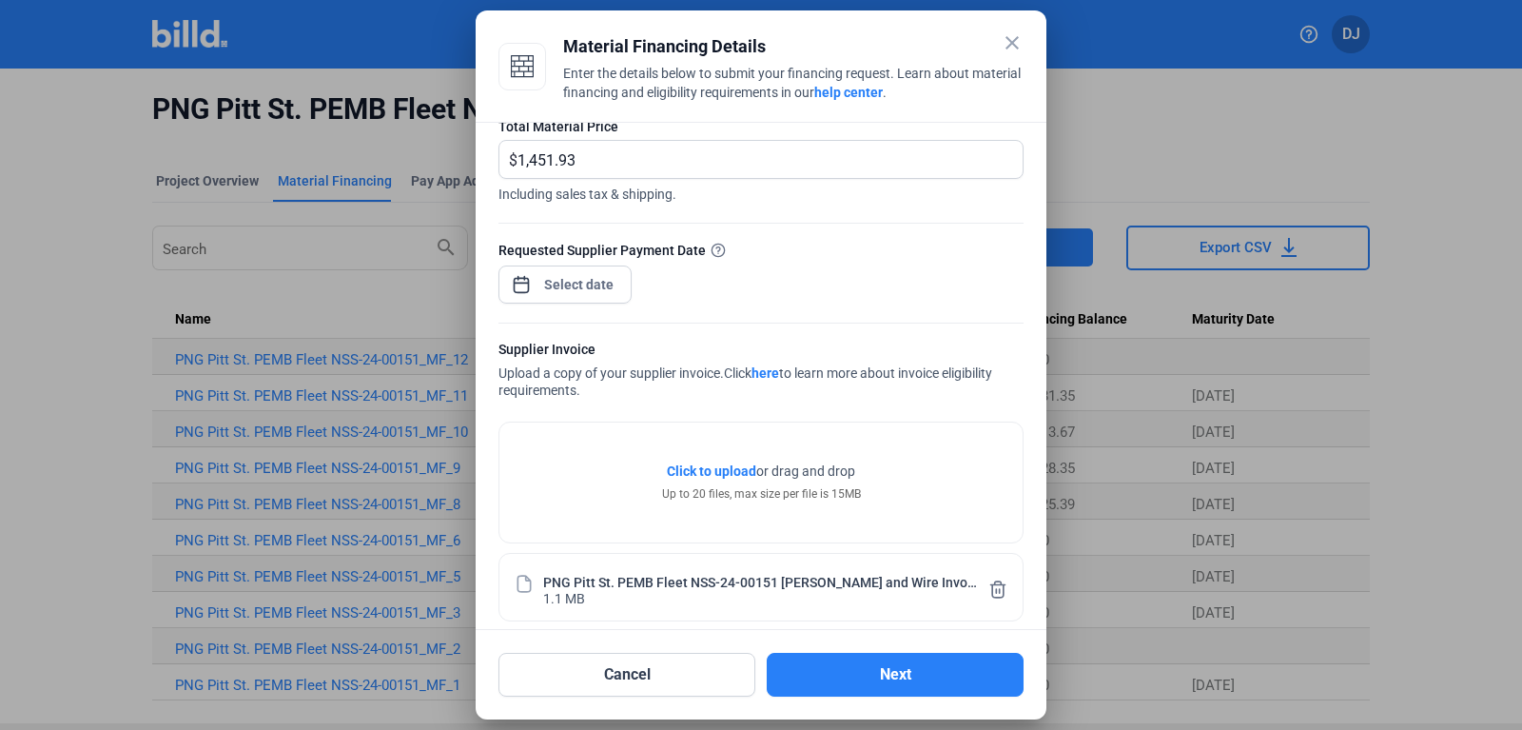
scroll to position [203, 0]
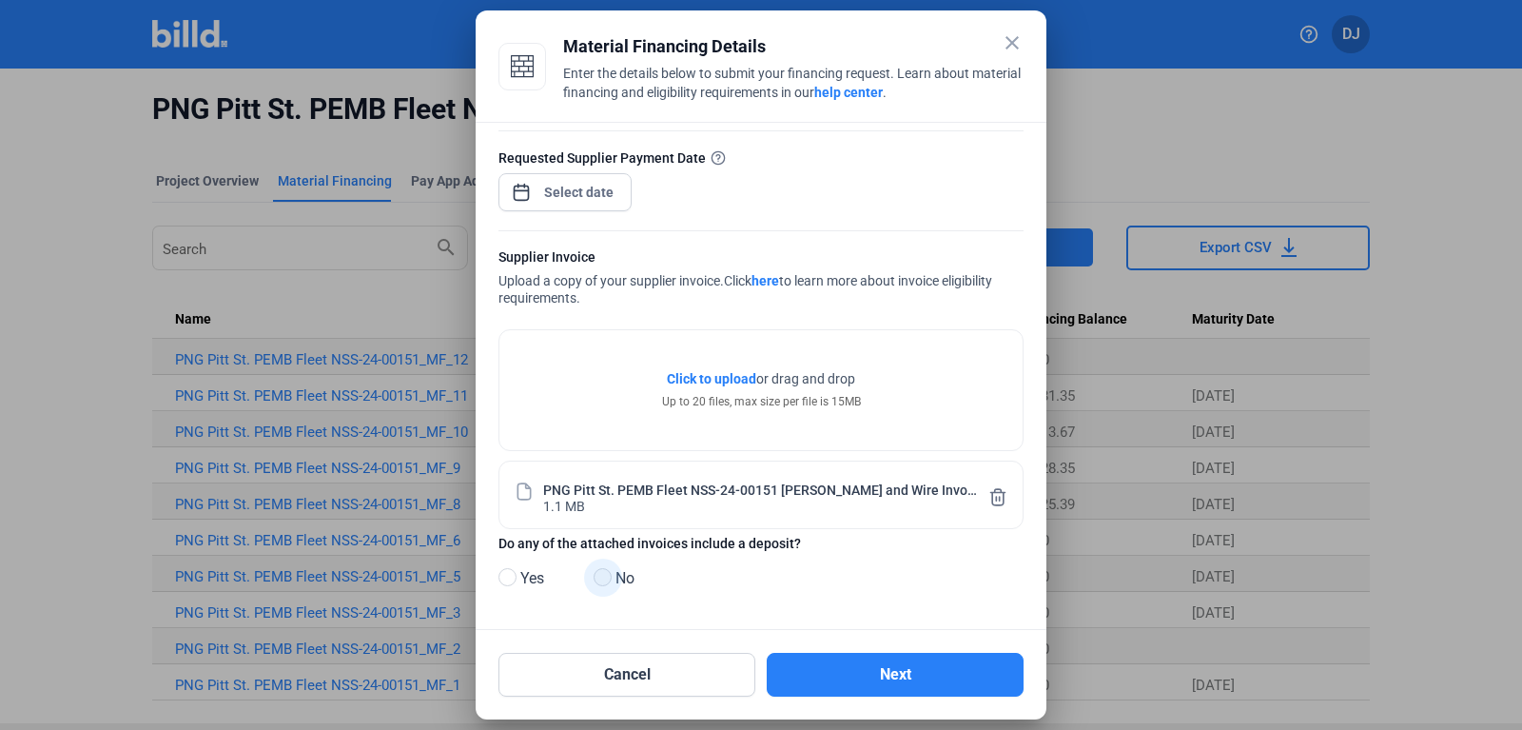
click at [608, 579] on span at bounding box center [603, 577] width 18 height 18
click at [608, 579] on input "No" at bounding box center [601, 578] width 14 height 14
radio input "true"
click at [869, 674] on button "Next" at bounding box center [895, 675] width 257 height 44
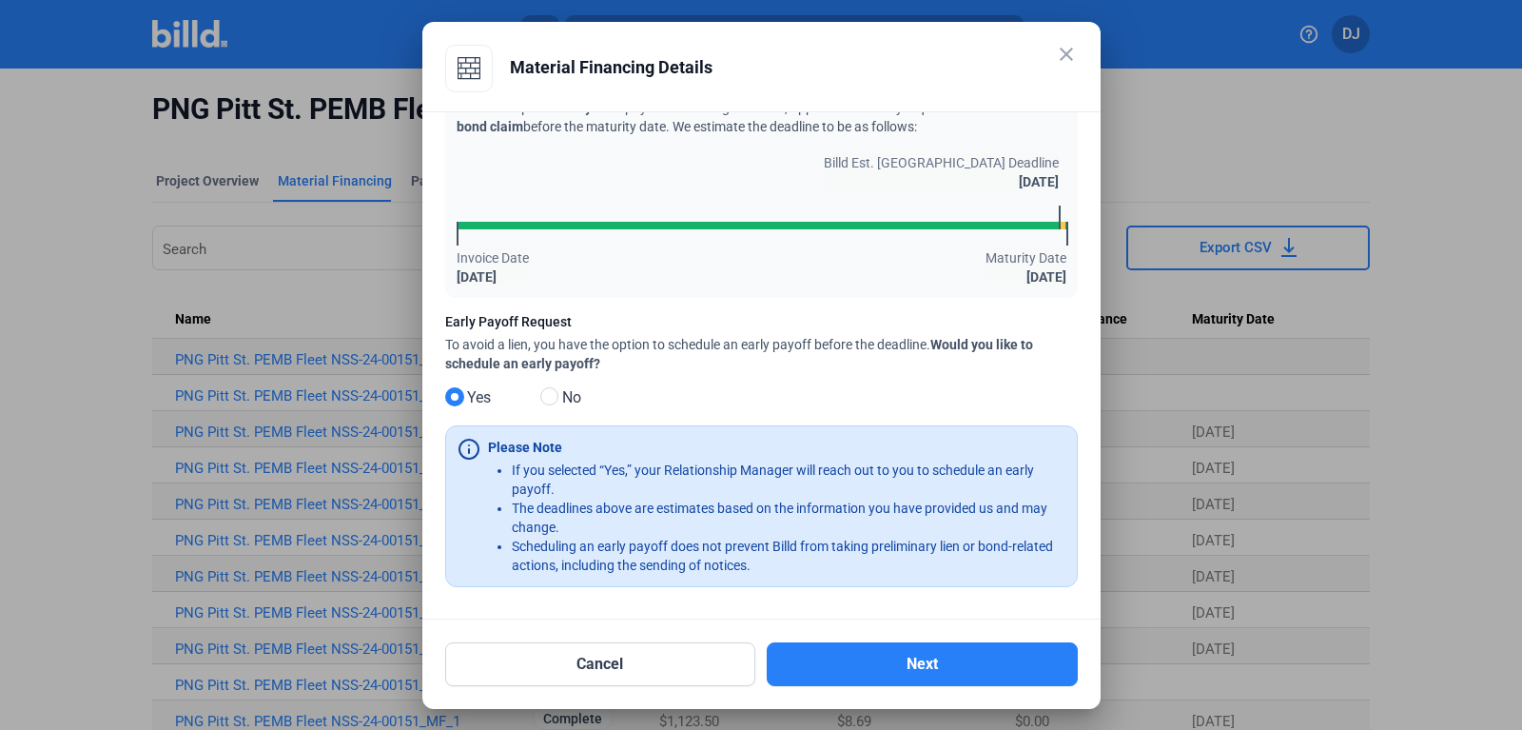
scroll to position [81, 0]
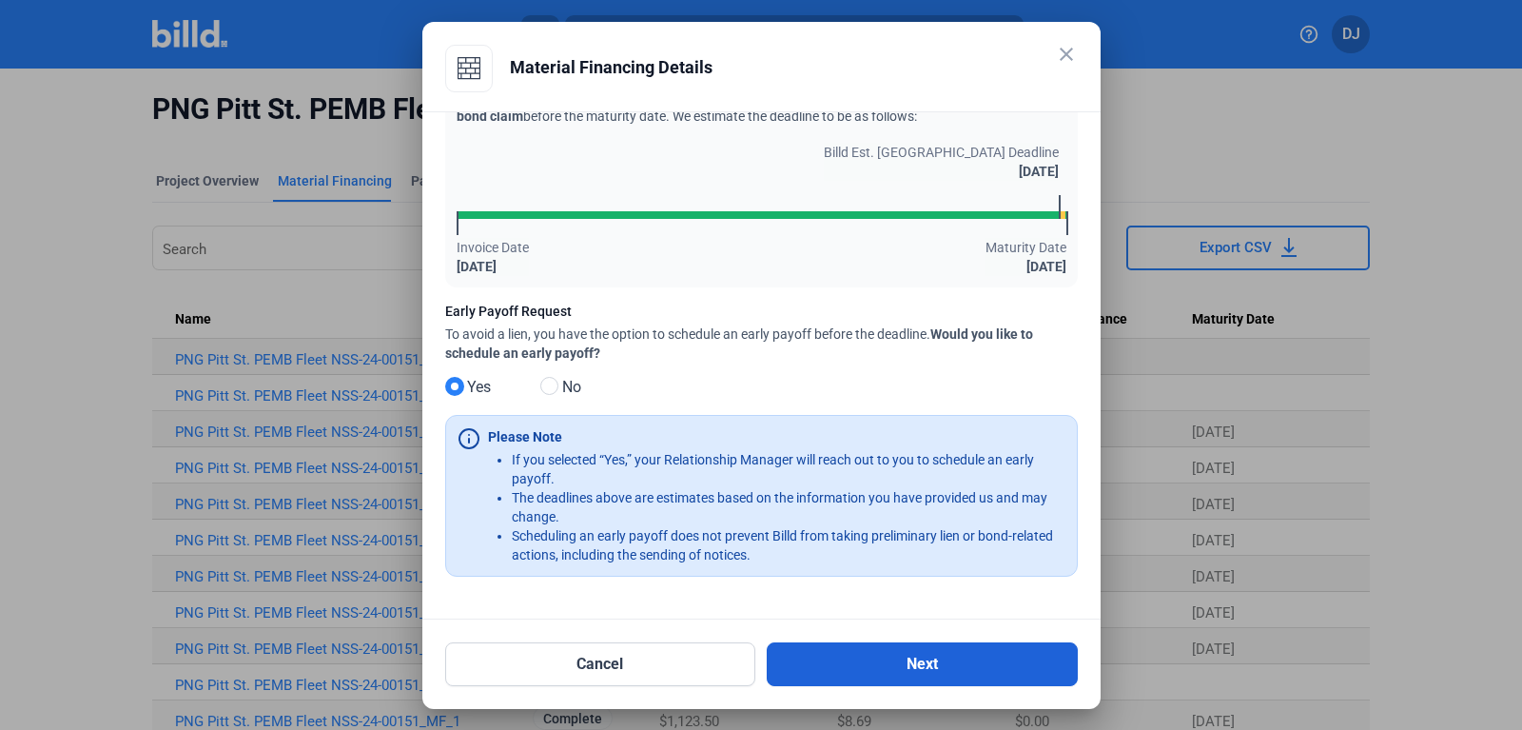
click at [865, 670] on button "Next" at bounding box center [922, 664] width 311 height 44
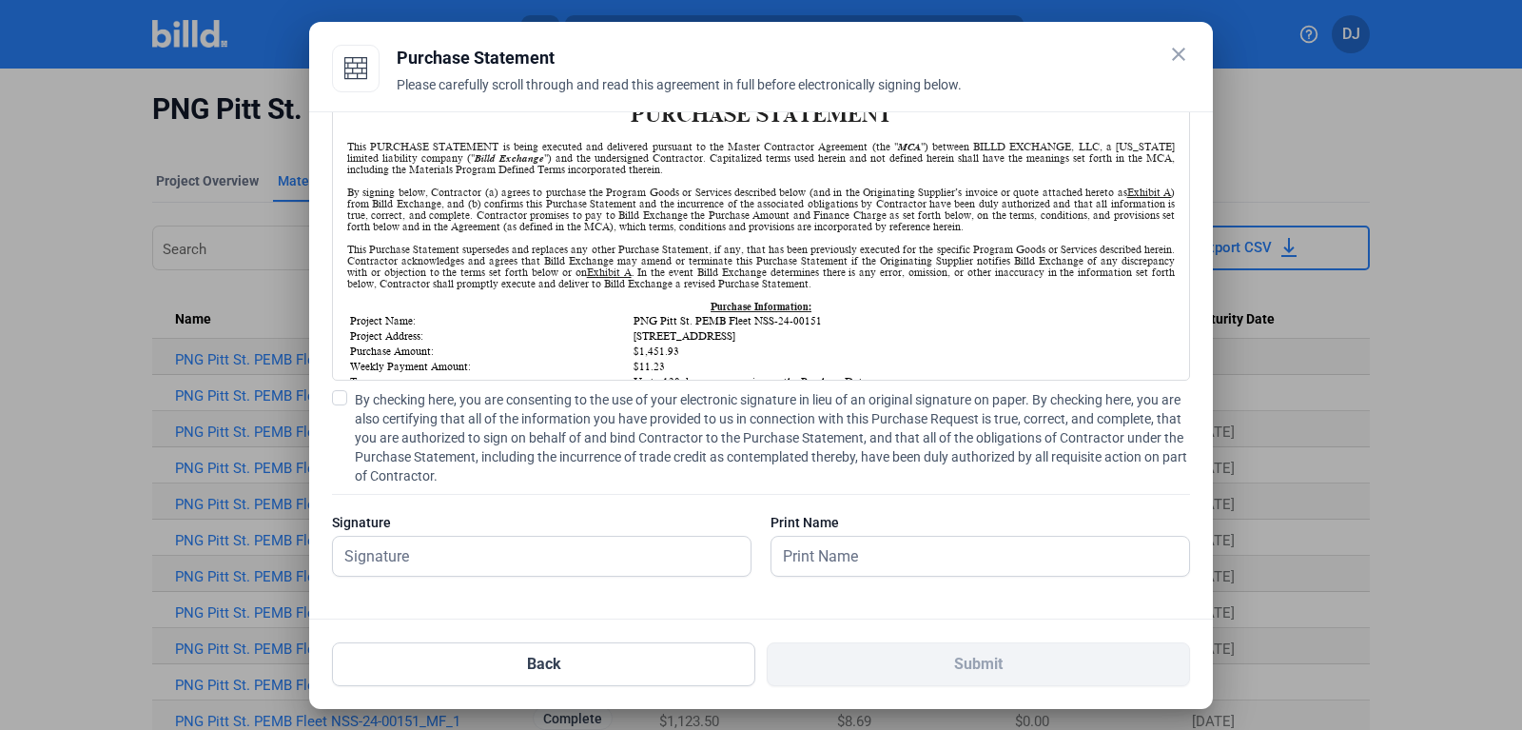
scroll to position [91, 0]
click at [339, 403] on span at bounding box center [339, 397] width 15 height 15
click at [0, 0] on input "By checking here, you are consenting to the use of your electronic signature in…" at bounding box center [0, 0] width 0 height 0
click at [410, 552] on input "text" at bounding box center [542, 556] width 418 height 39
type input "[PERSON_NAME]"
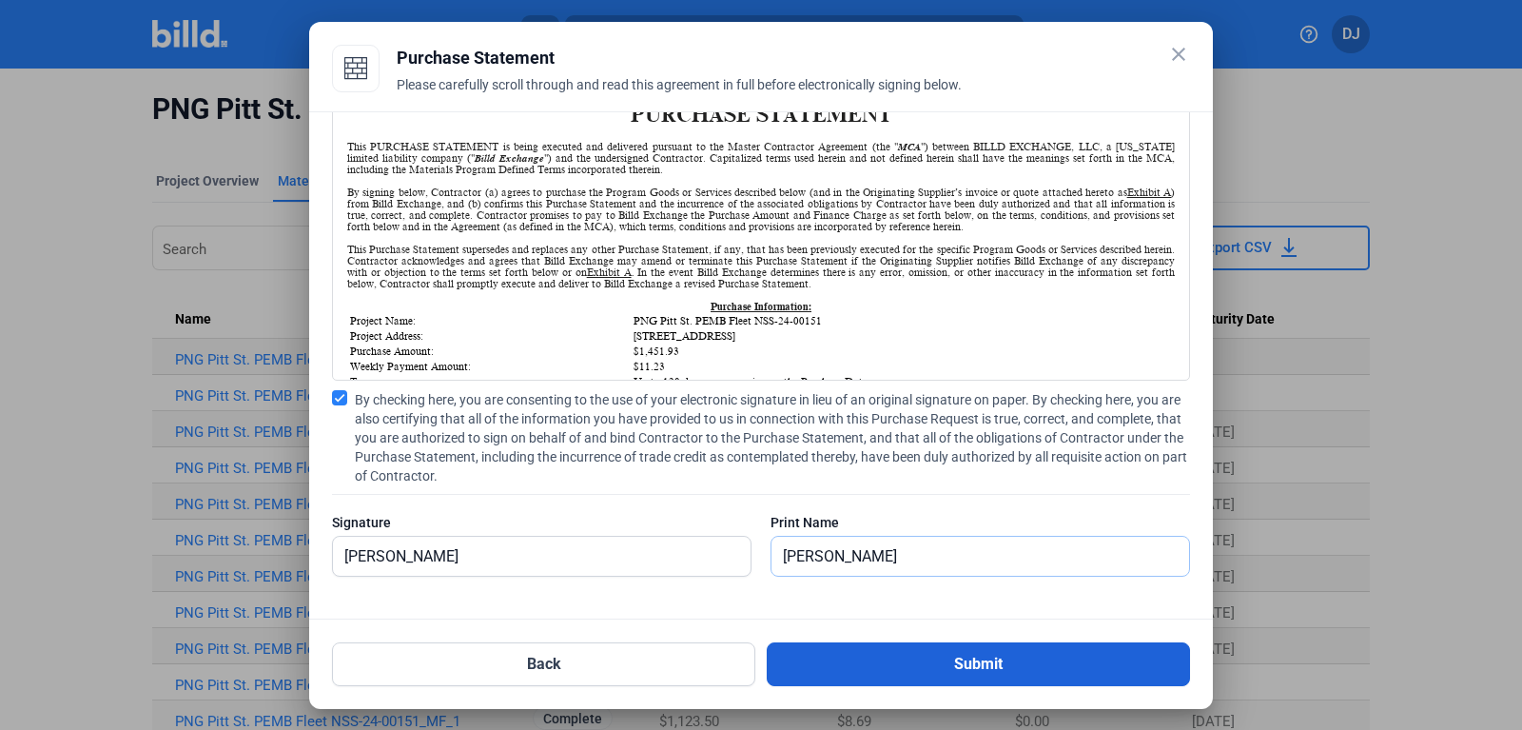
type input "[PERSON_NAME]"
click at [825, 651] on button "Submit" at bounding box center [978, 664] width 423 height 44
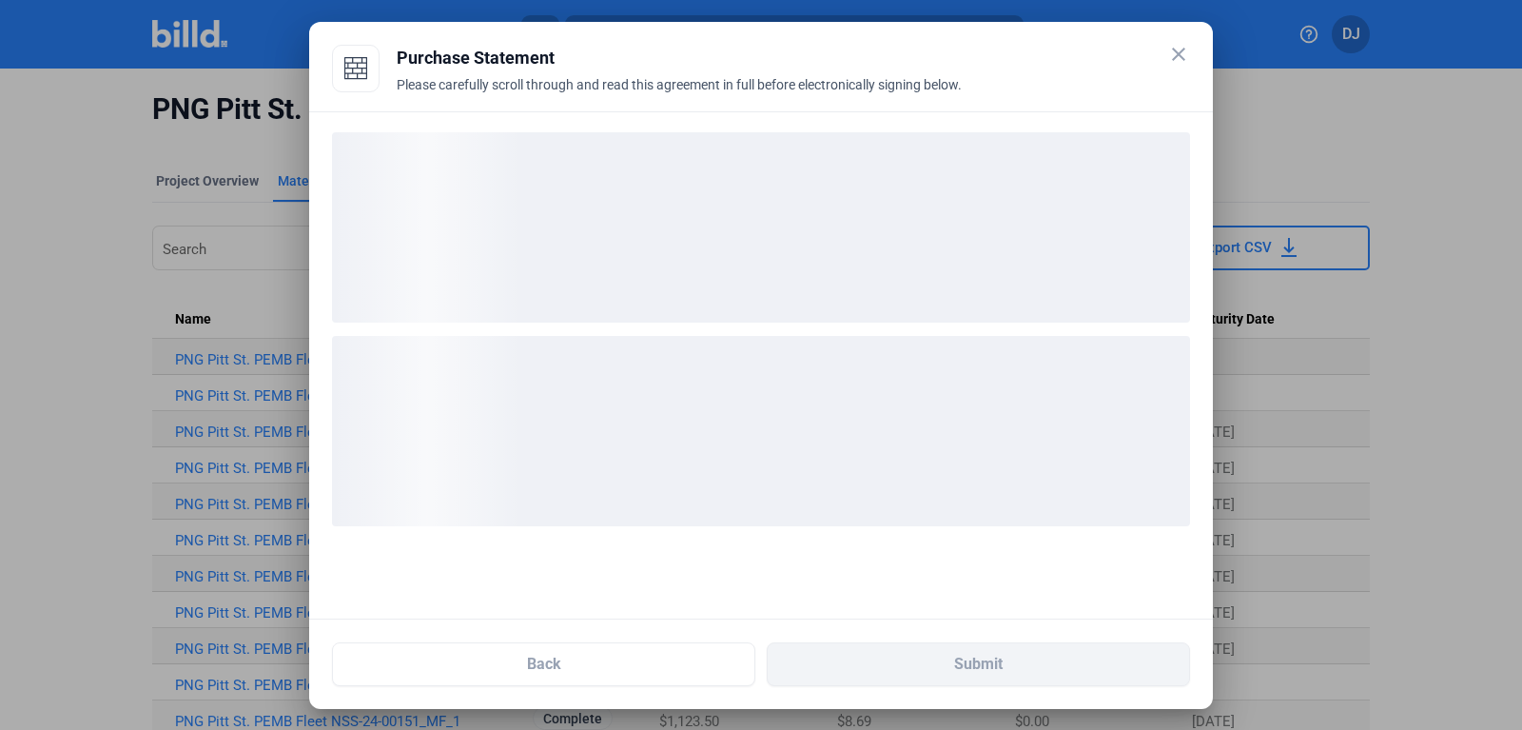
scroll to position [0, 0]
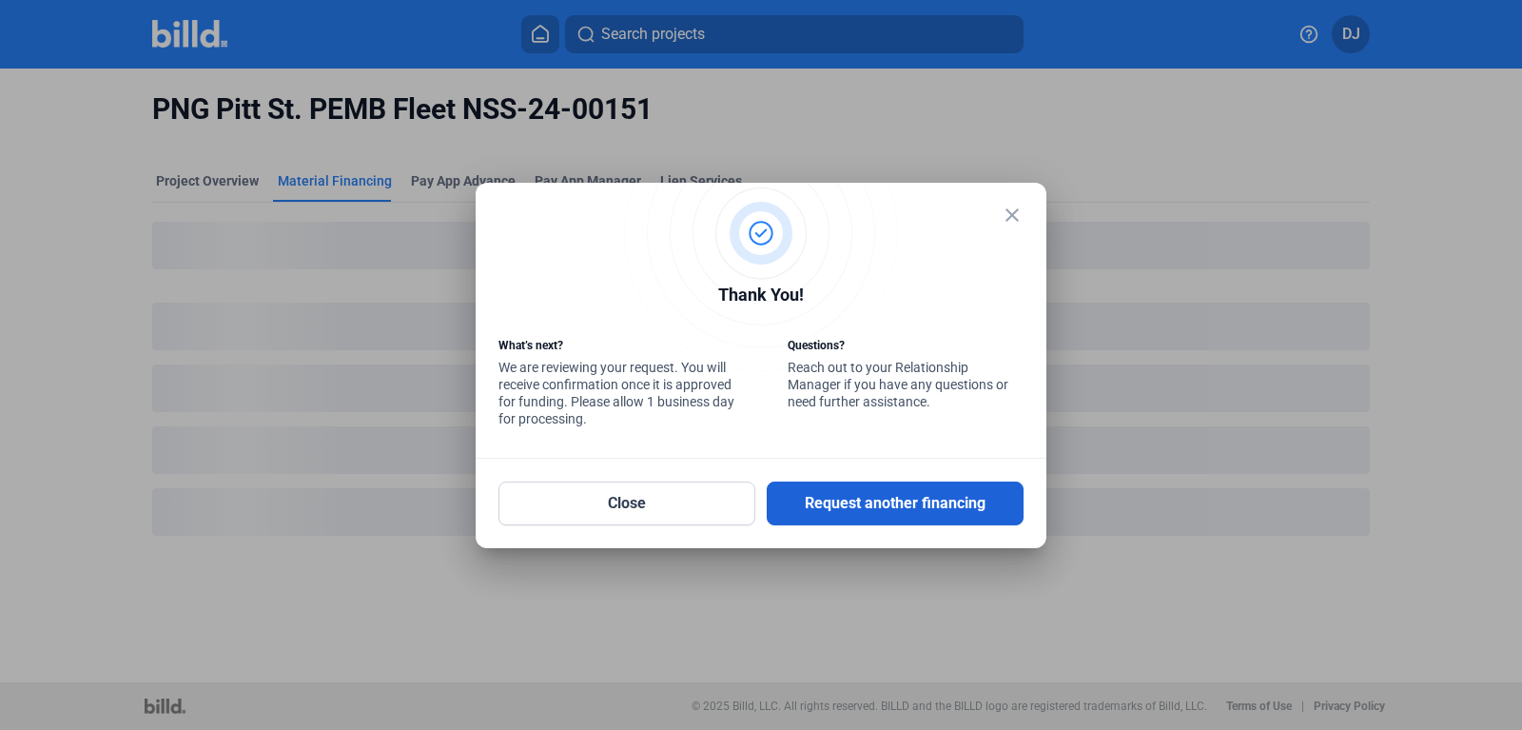
click at [865, 508] on button "Request another financing" at bounding box center [895, 503] width 257 height 44
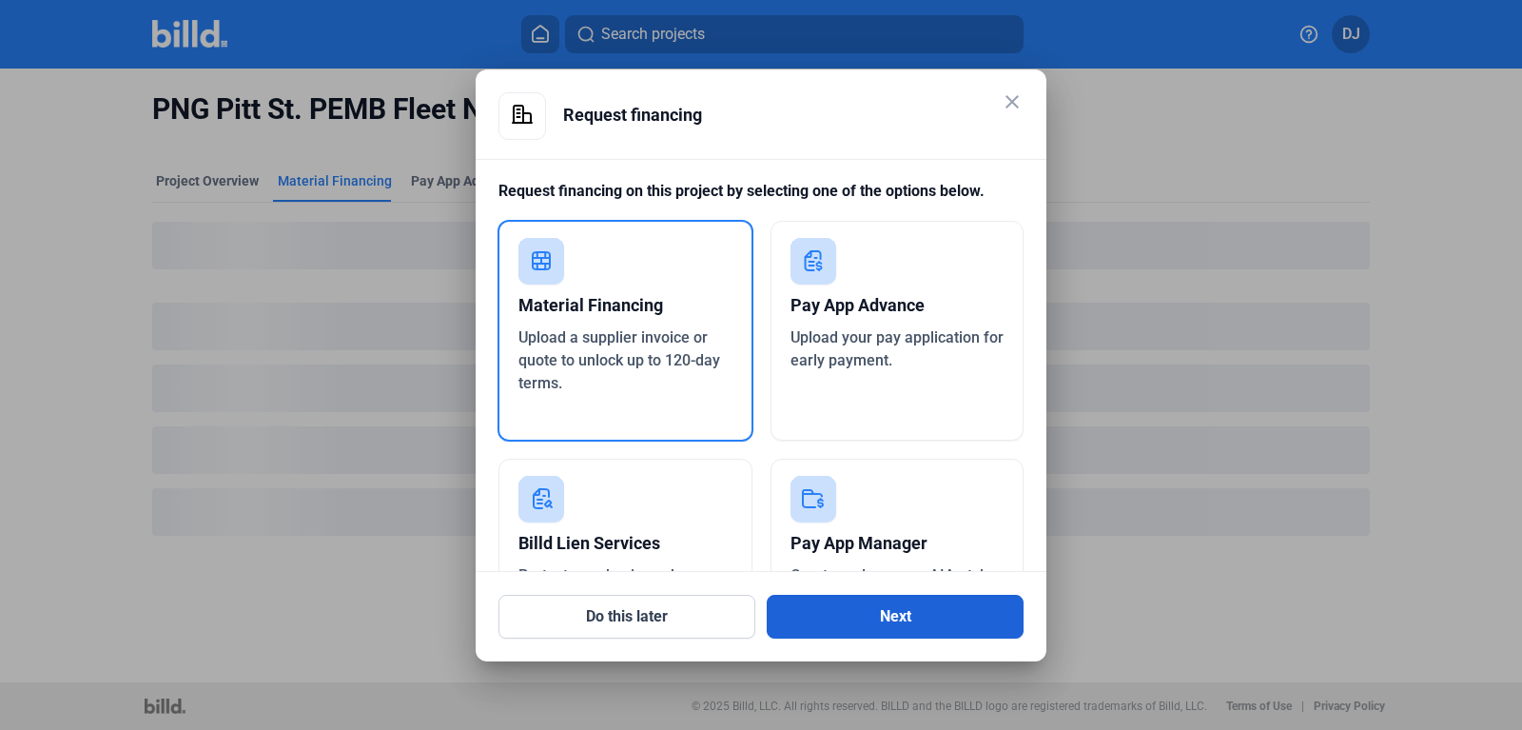
drag, startPoint x: 867, startPoint y: 509, endPoint x: 830, endPoint y: 608, distance: 105.7
click at [1004, 103] on mat-icon "close" at bounding box center [1012, 101] width 23 height 23
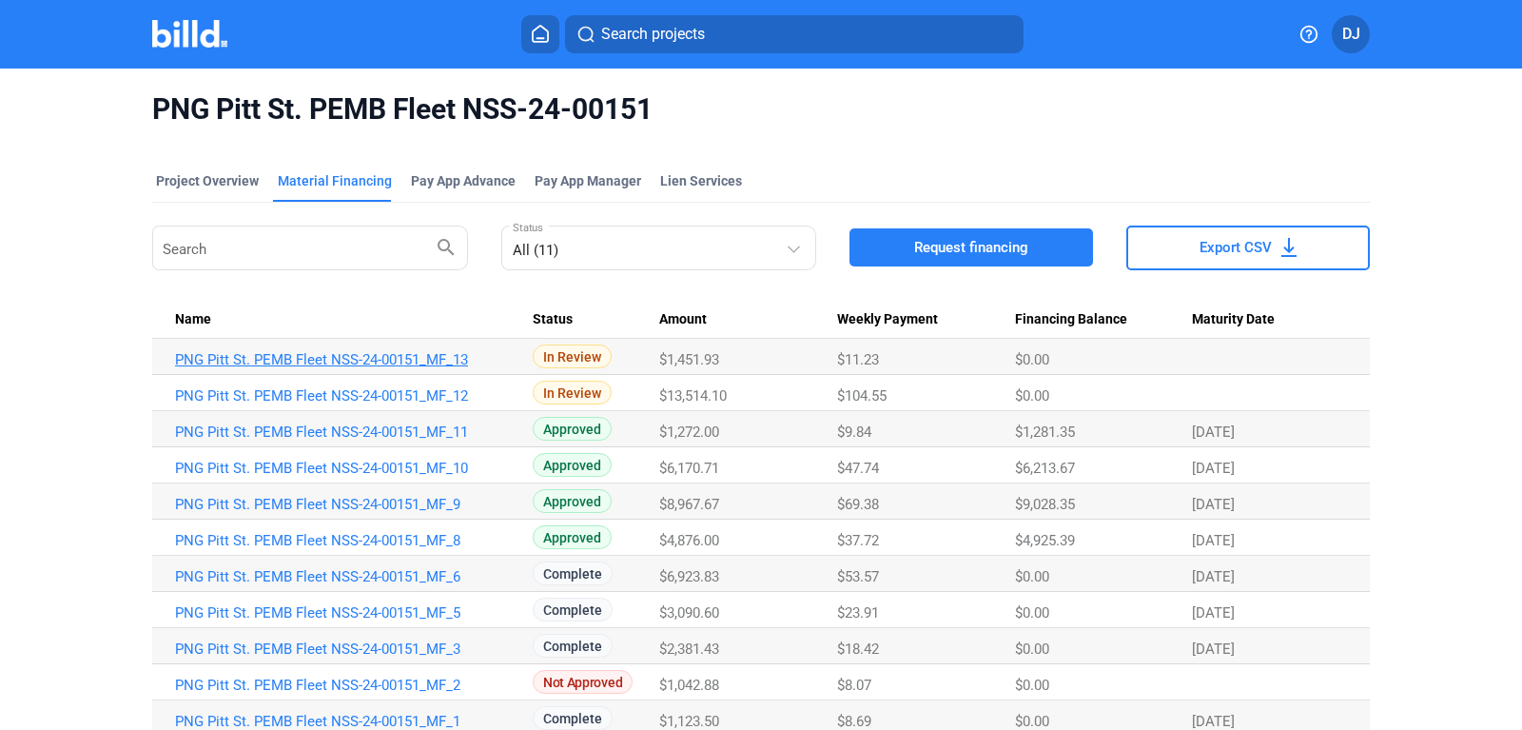
click at [401, 361] on link "PNG Pitt St. PEMB Fleet NSS-24-00151_MF_13" at bounding box center [347, 359] width 345 height 17
